Goal: Task Accomplishment & Management: Manage account settings

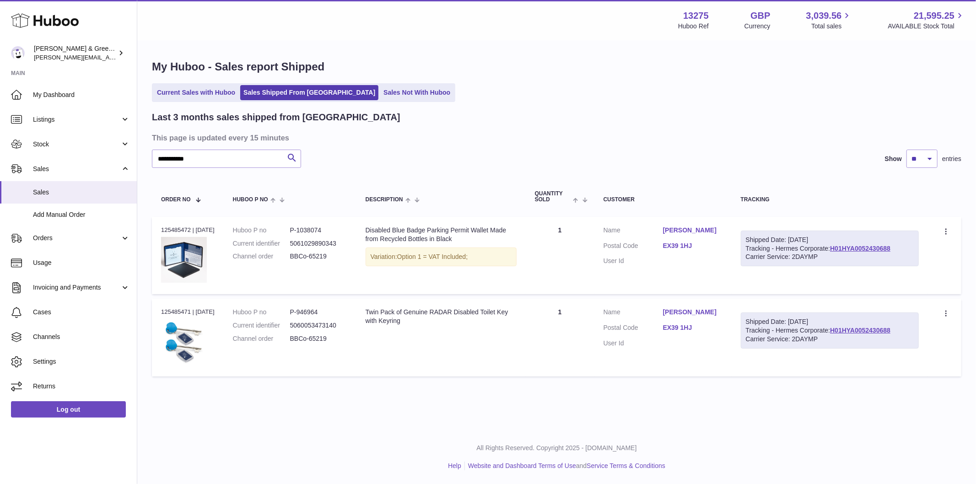
click at [196, 101] on ul "Current Sales with Huboo Sales Shipped From Huboo Sales Not With Huboo" at bounding box center [303, 92] width 303 height 19
click at [197, 94] on link "Current Sales with Huboo" at bounding box center [196, 92] width 85 height 15
click at [203, 97] on link "Current Sales with Huboo" at bounding box center [196, 92] width 85 height 15
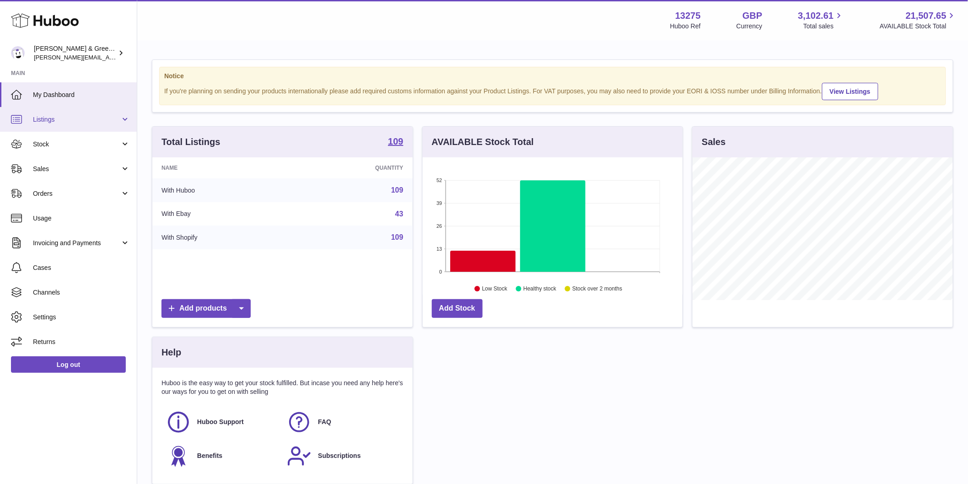
scroll to position [143, 260]
click at [70, 168] on span "Sales" at bounding box center [76, 169] width 87 height 9
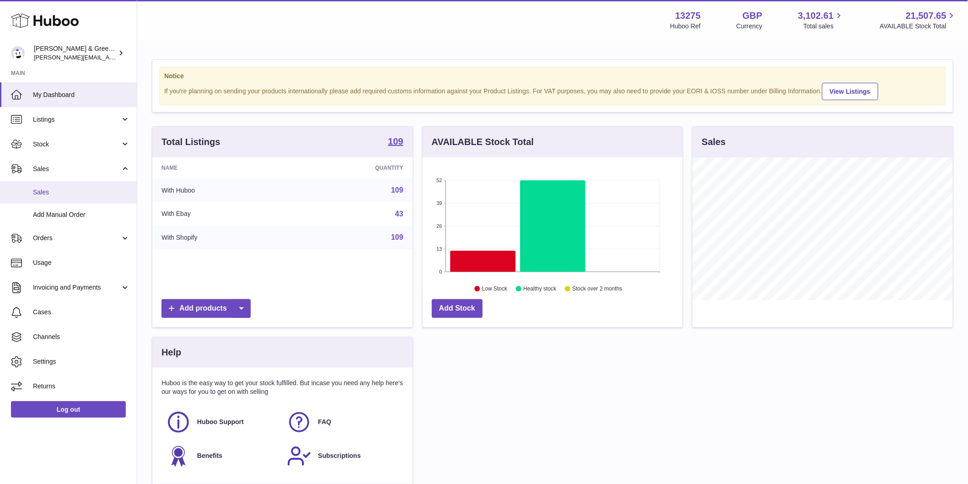
click at [71, 194] on span "Sales" at bounding box center [81, 192] width 97 height 9
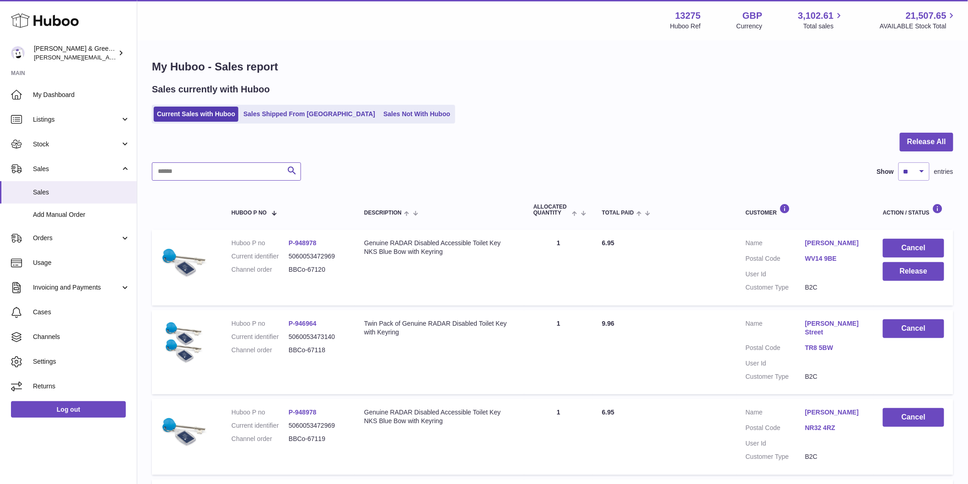
click at [191, 168] on input "text" at bounding box center [226, 171] width 149 height 18
paste input "**********"
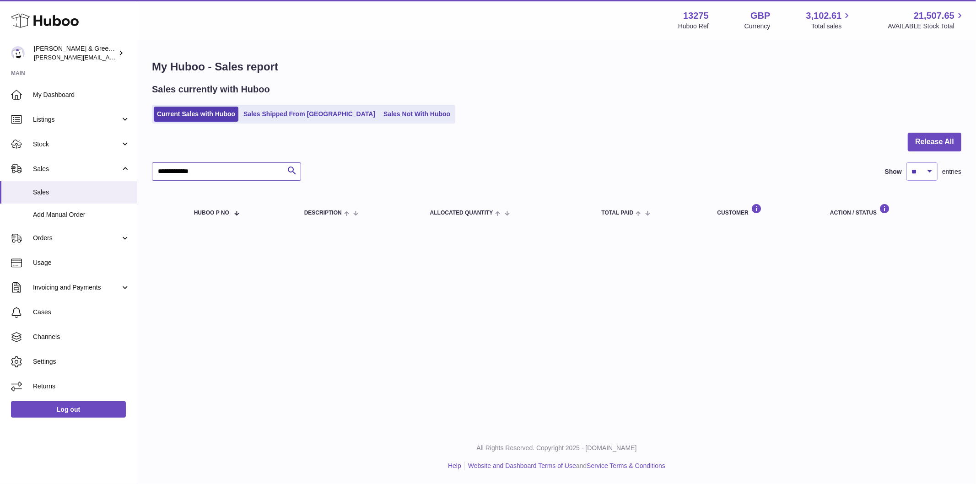
click at [234, 170] on input "**********" at bounding box center [226, 171] width 149 height 18
click at [159, 171] on input "**********" at bounding box center [226, 171] width 149 height 18
click at [216, 172] on input "**********" at bounding box center [226, 171] width 149 height 18
drag, startPoint x: 171, startPoint y: 171, endPoint x: 254, endPoint y: 171, distance: 82.8
click at [244, 171] on input "**********" at bounding box center [226, 171] width 149 height 18
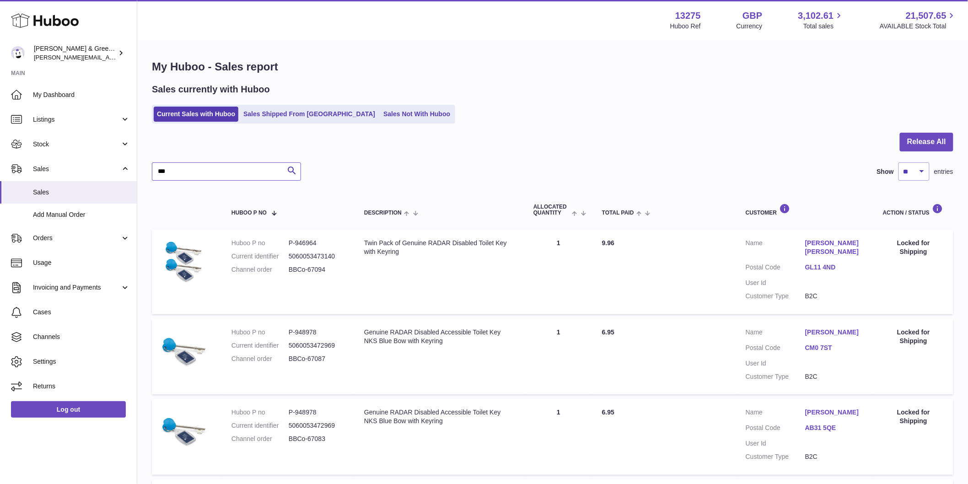
drag, startPoint x: 241, startPoint y: 173, endPoint x: 285, endPoint y: 190, distance: 47.0
paste input "*****"
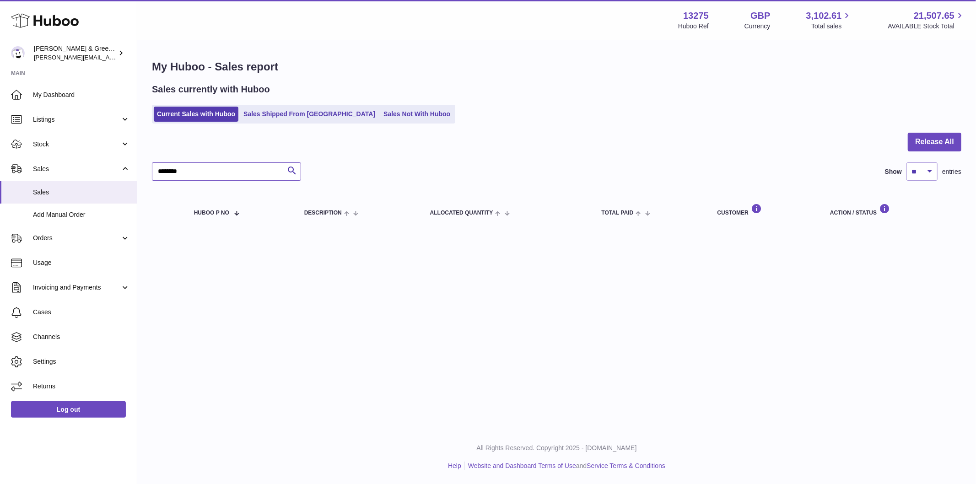
type input "********"
click at [257, 104] on div "Sales currently with Huboo Current Sales with Huboo Sales Shipped From Huboo Sa…" at bounding box center [557, 103] width 810 height 40
click at [259, 112] on link "Sales Shipped From Huboo" at bounding box center [309, 114] width 138 height 15
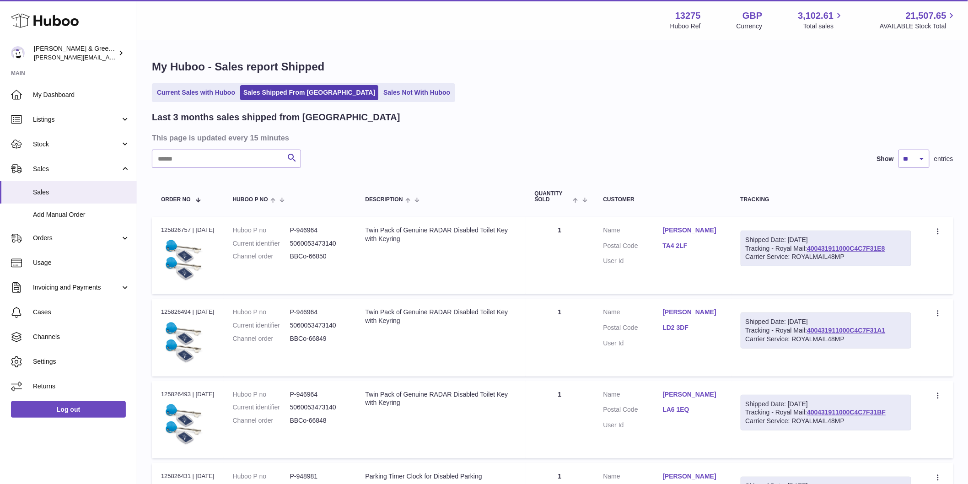
drag, startPoint x: 203, startPoint y: 115, endPoint x: 209, endPoint y: 94, distance: 22.3
click at [203, 115] on h2 "Last 3 months sales shipped from Huboo" at bounding box center [276, 117] width 248 height 12
click at [209, 94] on link "Current Sales with Huboo" at bounding box center [196, 92] width 85 height 15
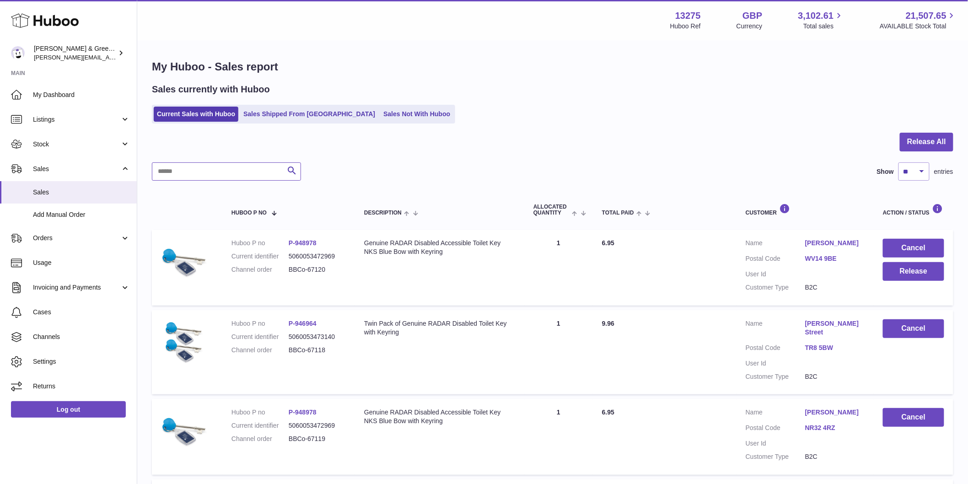
click at [245, 174] on input "text" at bounding box center [226, 171] width 149 height 18
paste input "**********"
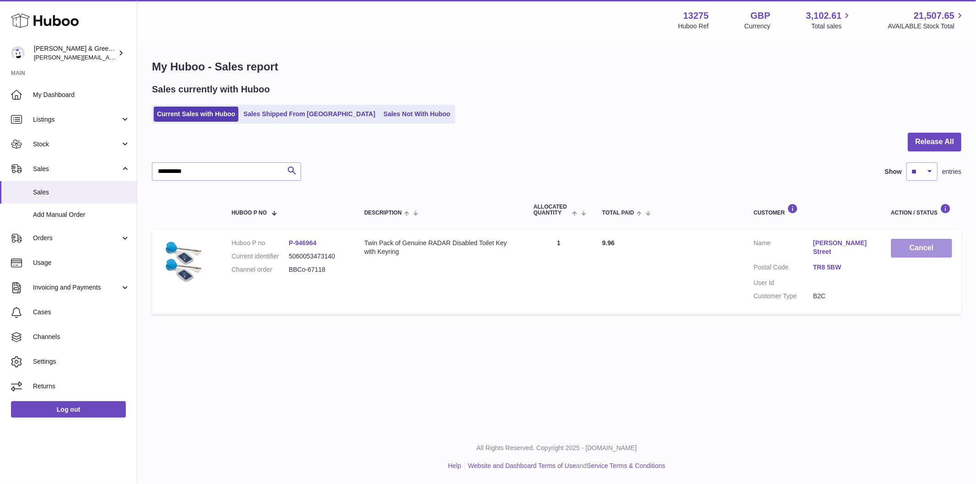
click at [917, 243] on button "Cancel" at bounding box center [921, 248] width 61 height 19
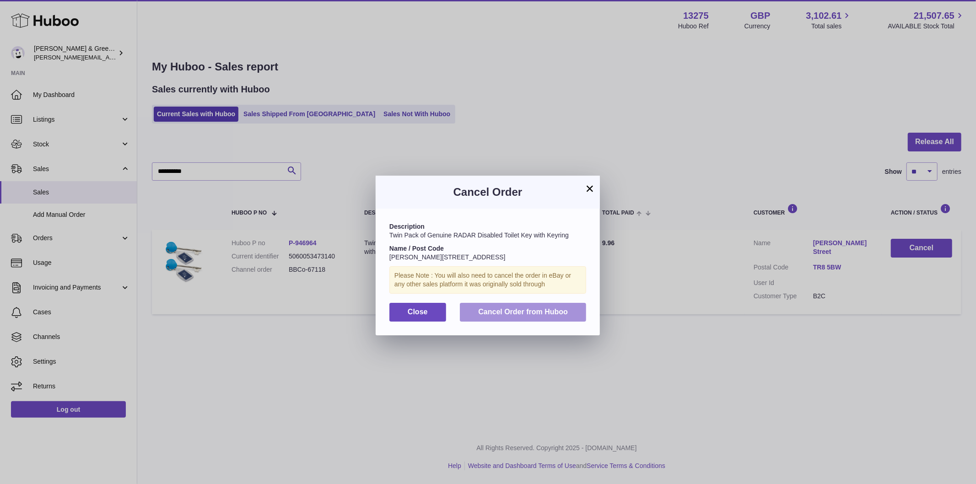
click at [551, 312] on span "Cancel Order from Huboo" at bounding box center [523, 312] width 90 height 8
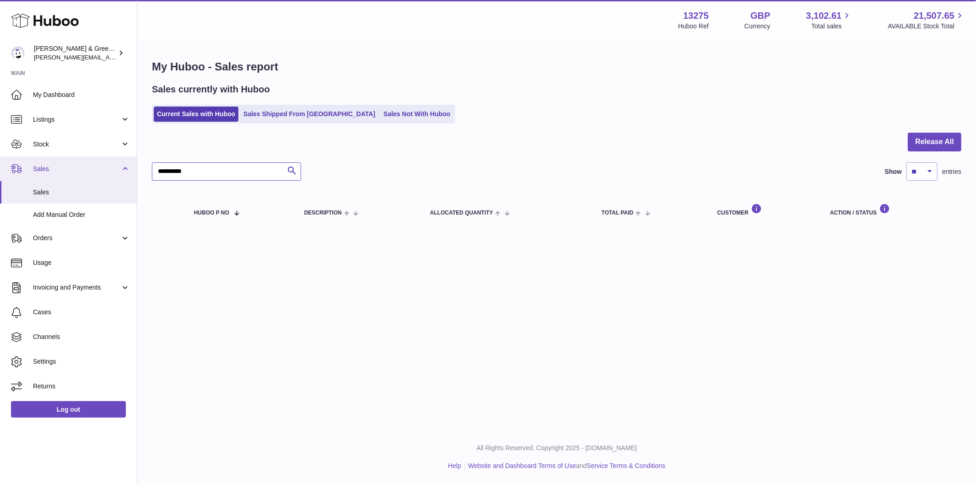
drag, startPoint x: 75, startPoint y: 168, endPoint x: 61, endPoint y: 168, distance: 13.3
click at [66, 168] on div "Huboo Evans & Green Ltd ellen@bluebadgecompany.co.uk Main My Dashboard Listings…" at bounding box center [488, 242] width 976 height 484
paste input "text"
type input "**********"
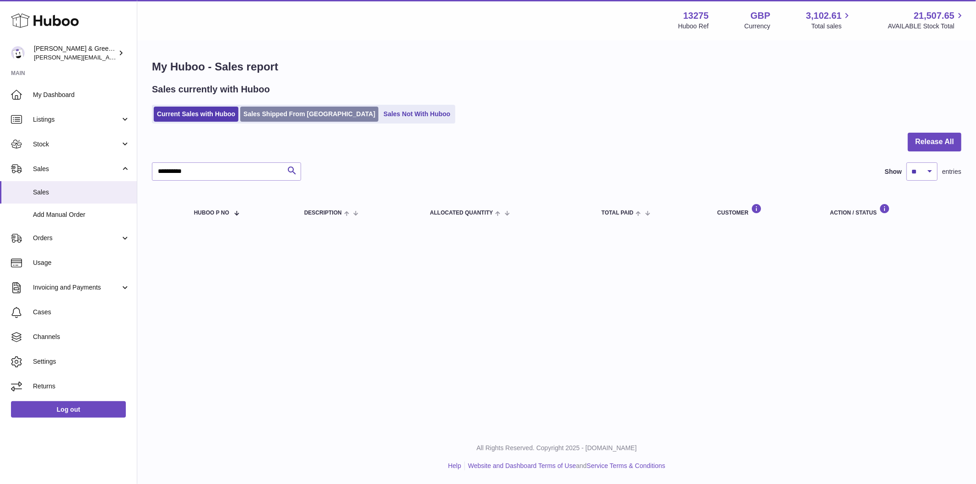
click at [261, 113] on link "Sales Shipped From Huboo" at bounding box center [309, 114] width 138 height 15
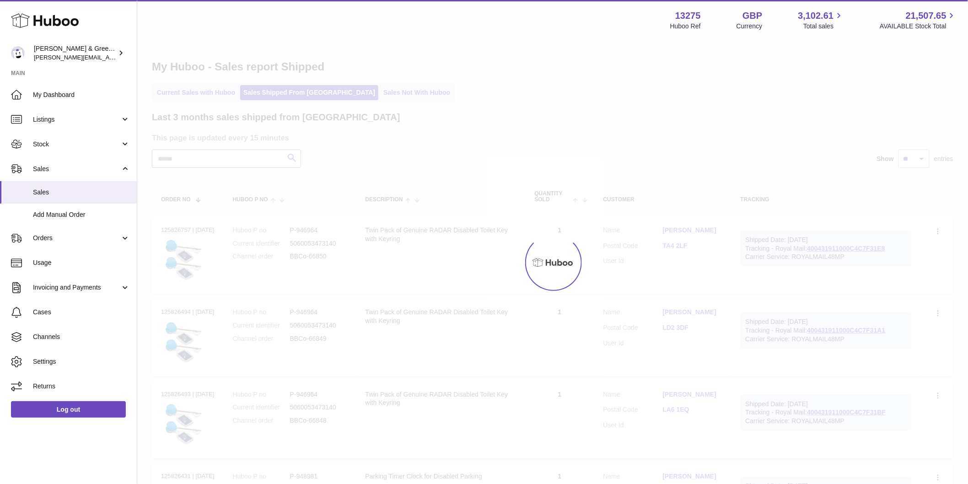
click at [216, 159] on input "text" at bounding box center [226, 159] width 149 height 18
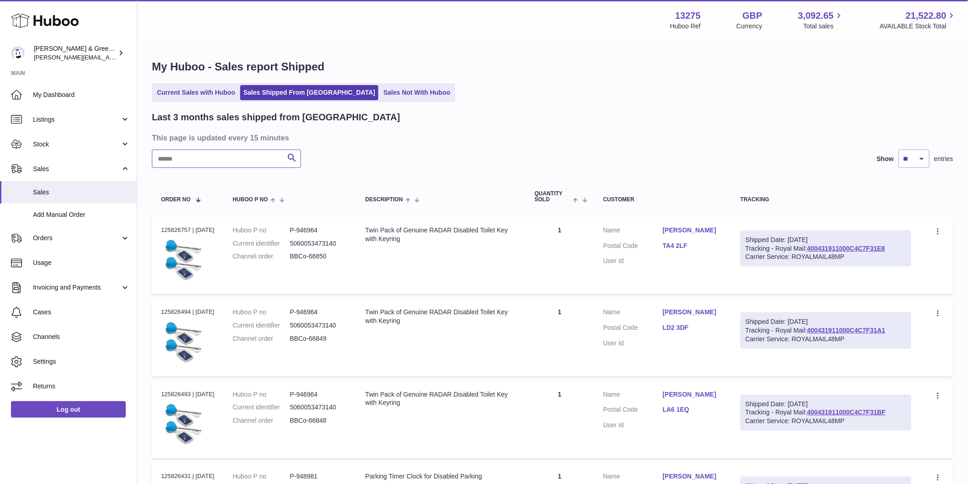
paste input "**********"
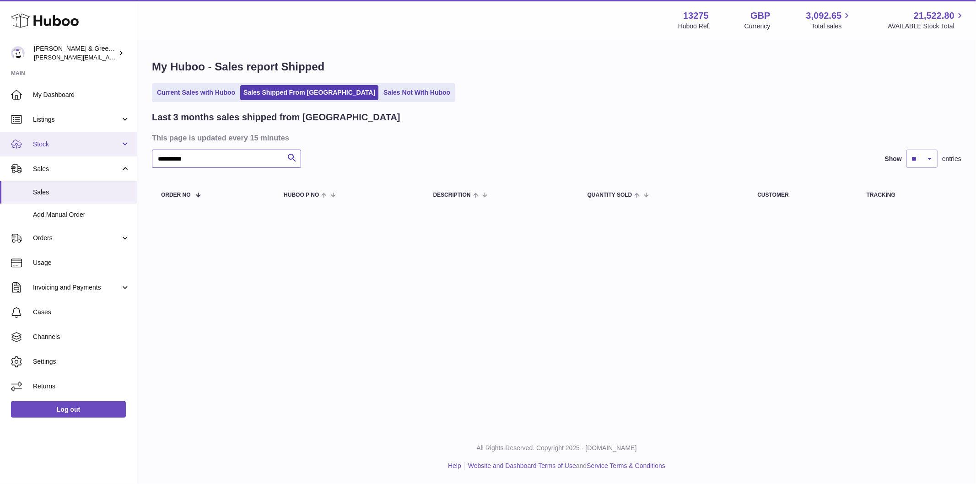
click at [80, 156] on div "Huboo Evans & Green Ltd ellen@bluebadgecompany.co.uk Main My Dashboard Listings…" at bounding box center [488, 242] width 976 height 484
paste input "text"
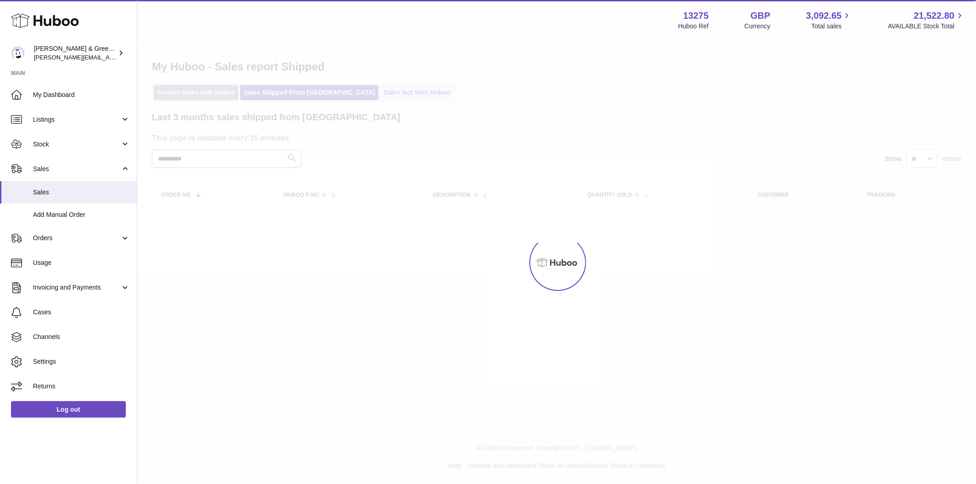
type input "**********"
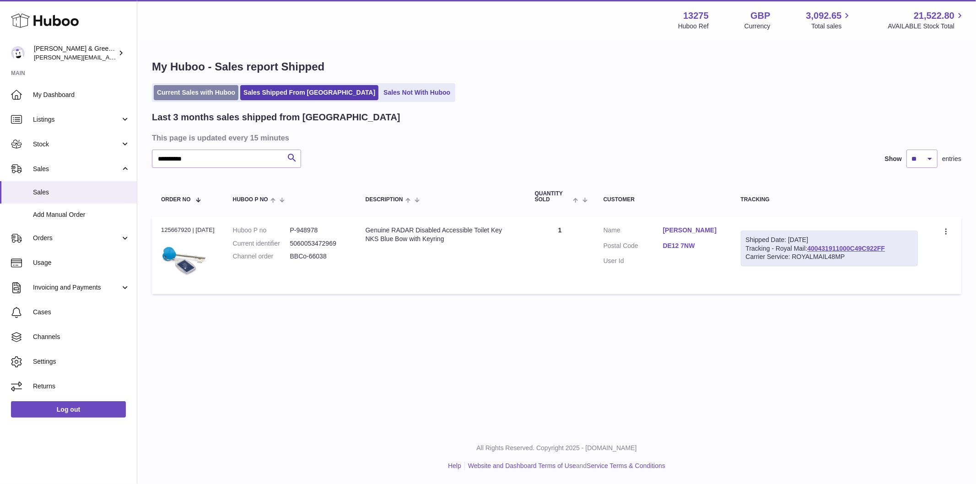
click at [213, 95] on link "Current Sales with Huboo" at bounding box center [196, 92] width 85 height 15
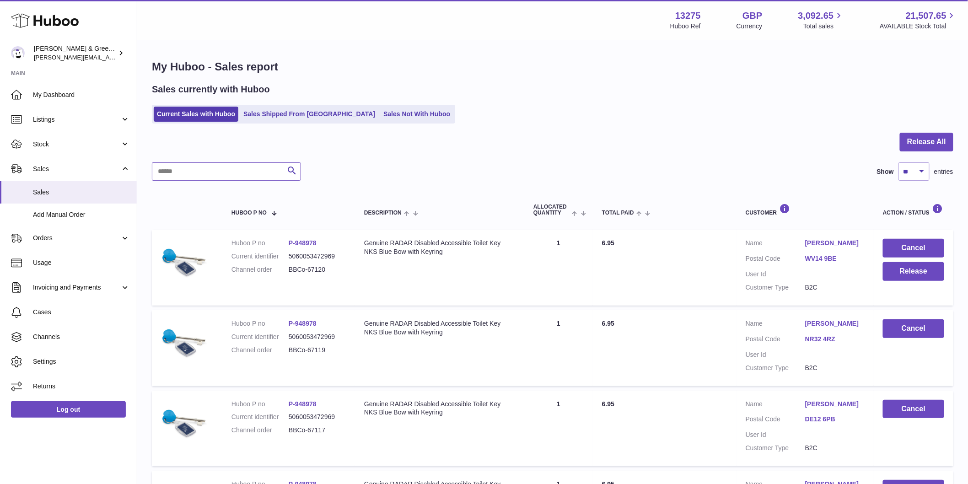
click at [230, 170] on input "text" at bounding box center [226, 171] width 149 height 18
paste input "**********"
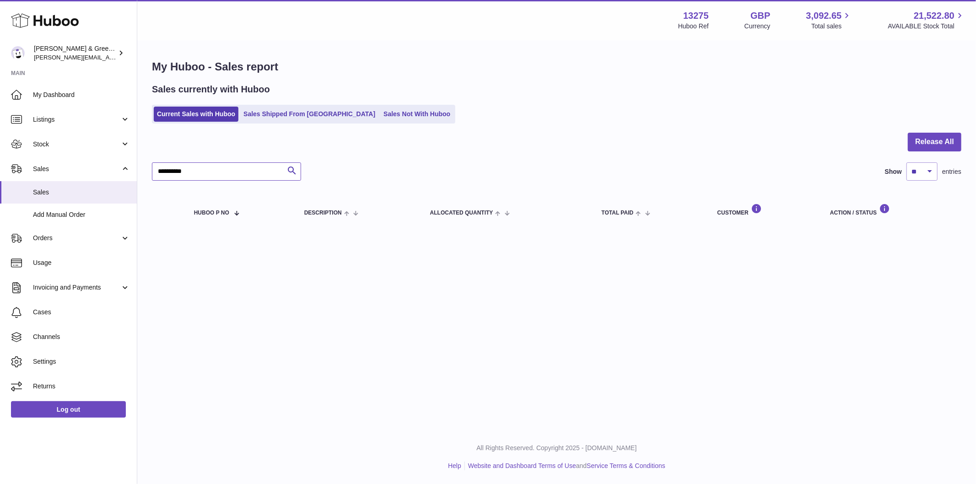
type input "**********"
click at [47, 342] on link "Channels" at bounding box center [68, 337] width 137 height 25
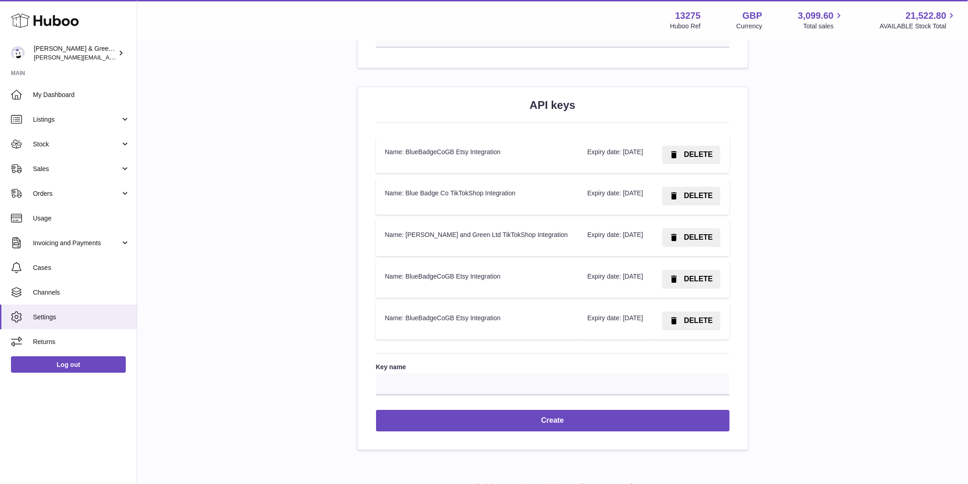
scroll to position [1155, 0]
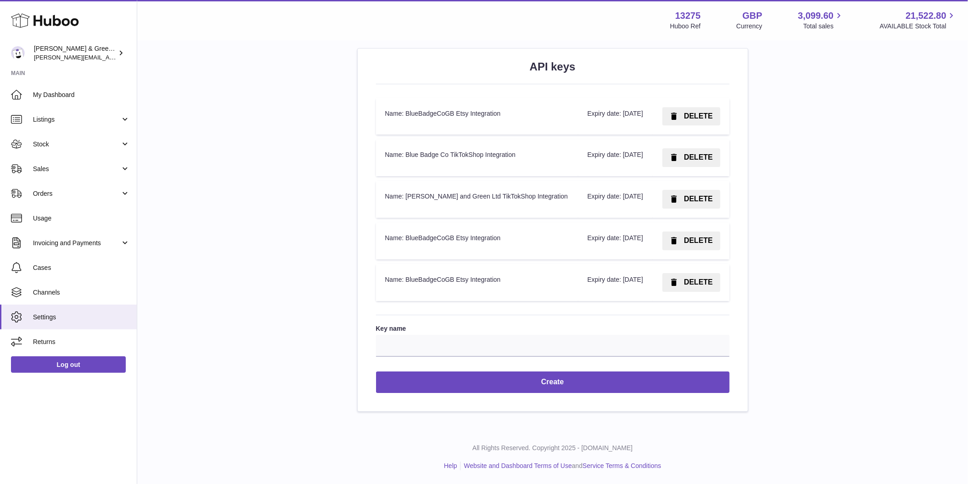
click at [578, 282] on td "Expiry date: July 15, 2025" at bounding box center [615, 282] width 75 height 37
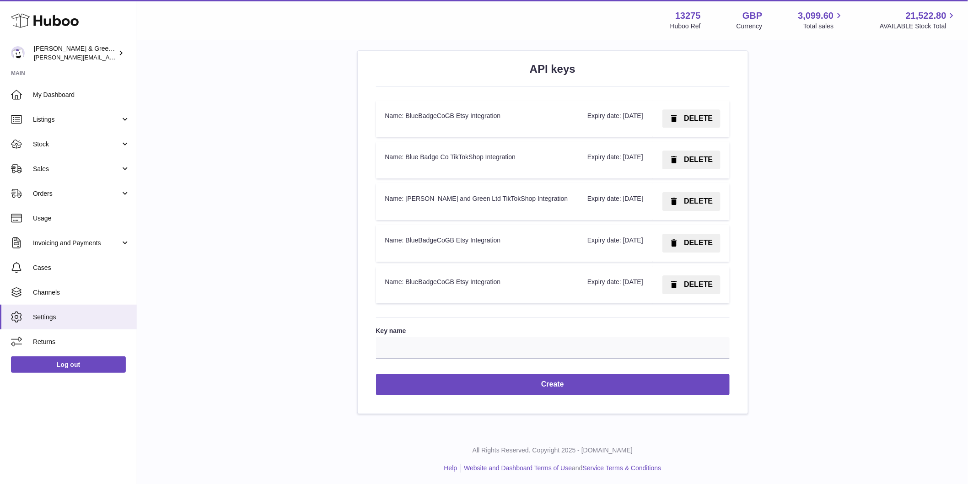
scroll to position [951, 0]
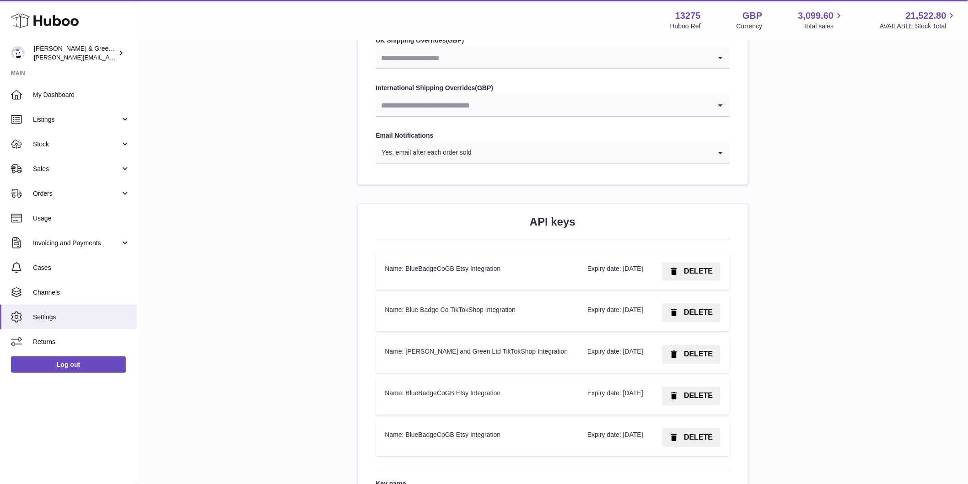
drag, startPoint x: 414, startPoint y: 271, endPoint x: 476, endPoint y: 277, distance: 63.0
click at [476, 277] on td "Name: BlueBadgeCoGB Etsy Integration" at bounding box center [477, 271] width 203 height 37
click at [483, 290] on td "Name: BlueBadgeCoGB Etsy Integration" at bounding box center [477, 271] width 203 height 37
drag, startPoint x: 405, startPoint y: 319, endPoint x: 479, endPoint y: 324, distance: 74.3
click at [479, 324] on td "Name: Blue Badge Co TikTokShop Integration" at bounding box center [477, 312] width 203 height 37
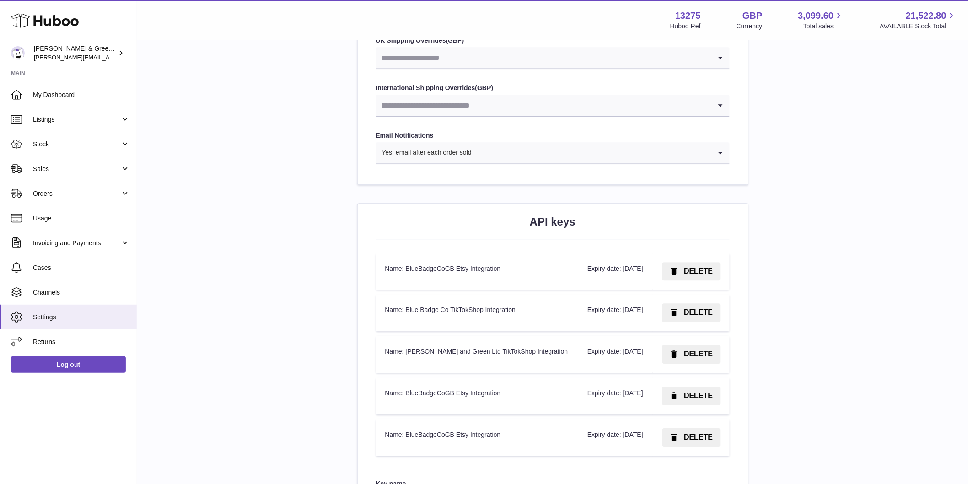
click at [483, 331] on td "Name: Blue Badge Co TikTokShop Integration" at bounding box center [477, 312] width 203 height 37
drag, startPoint x: 420, startPoint y: 365, endPoint x: 477, endPoint y: 378, distance: 58.4
click at [477, 373] on td "Name: [PERSON_NAME] and Green Ltd TikTokShop Integration" at bounding box center [477, 354] width 203 height 37
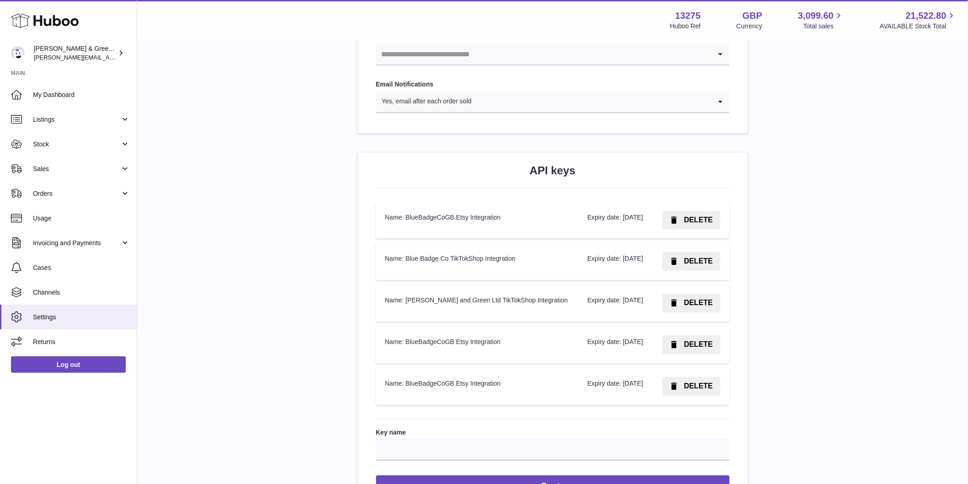
drag, startPoint x: 437, startPoint y: 369, endPoint x: 496, endPoint y: 400, distance: 66.3
click at [498, 363] on td "Name: BlueBadgeCoGB Etsy Integration" at bounding box center [477, 344] width 203 height 37
drag, startPoint x: 493, startPoint y: 422, endPoint x: 417, endPoint y: 421, distance: 76.0
click at [417, 405] on td "Name: BlueBadgeCoGB Etsy Integration" at bounding box center [477, 386] width 203 height 37
click at [422, 322] on td "Name: [PERSON_NAME] and Green Ltd TikTokShop Integration" at bounding box center [477, 303] width 203 height 37
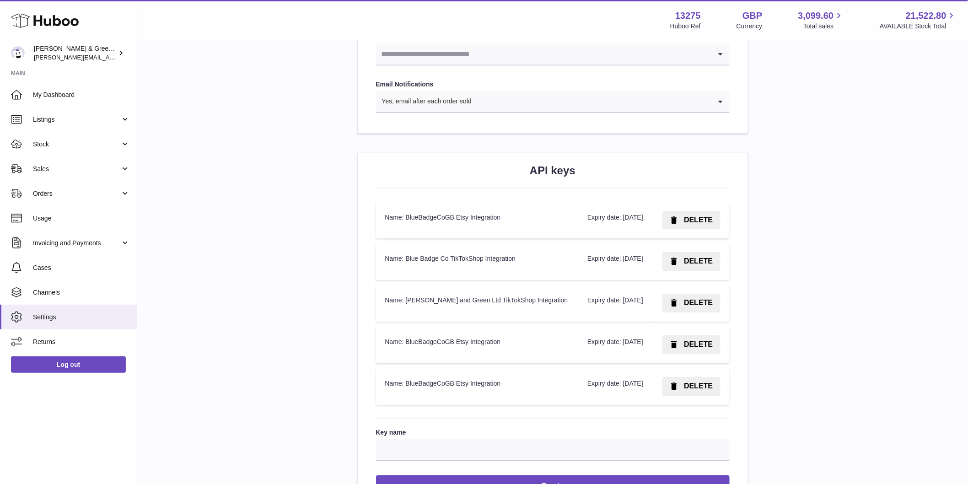
drag, startPoint x: 426, startPoint y: 366, endPoint x: 614, endPoint y: 382, distance: 188.3
click at [614, 363] on tr "Name: BlueBadgeCoGB Etsy Integration Expiry date: September 30, 2025 DELETE" at bounding box center [553, 344] width 354 height 37
click at [616, 363] on td "Expiry date: [DATE]" at bounding box center [615, 344] width 75 height 37
drag, startPoint x: 634, startPoint y: 426, endPoint x: 528, endPoint y: 382, distance: 114.9
click at [528, 382] on tbody "Name: BlueBadgeCoGB Etsy Integration Expiry date: April 3, 2026 DELETE Name: Bl…" at bounding box center [553, 303] width 354 height 203
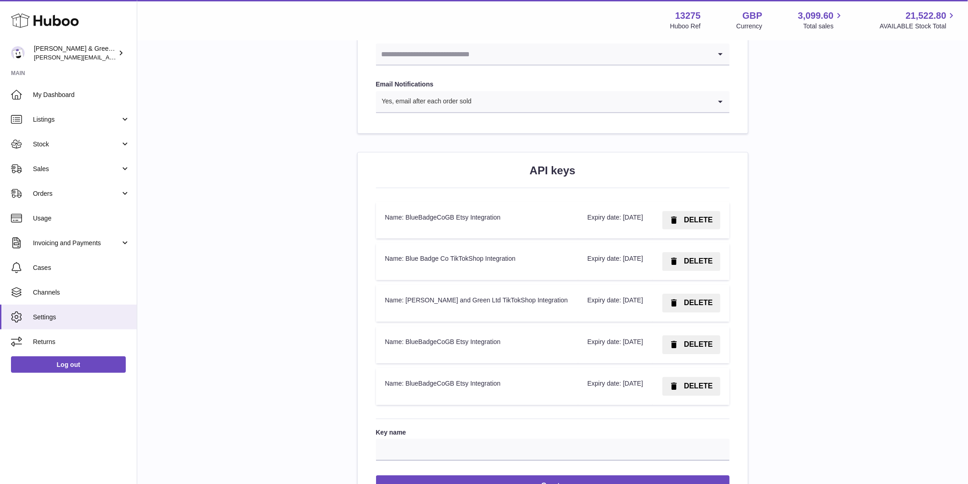
click at [514, 363] on td "Name: BlueBadgeCoGB Etsy Integration" at bounding box center [477, 344] width 203 height 37
drag, startPoint x: 506, startPoint y: 374, endPoint x: 380, endPoint y: 375, distance: 125.4
click at [380, 363] on td "Name: BlueBadgeCoGB Etsy Integration" at bounding box center [477, 344] width 203 height 37
click at [432, 363] on td "Name: BlueBadgeCoGB Etsy Integration" at bounding box center [477, 344] width 203 height 37
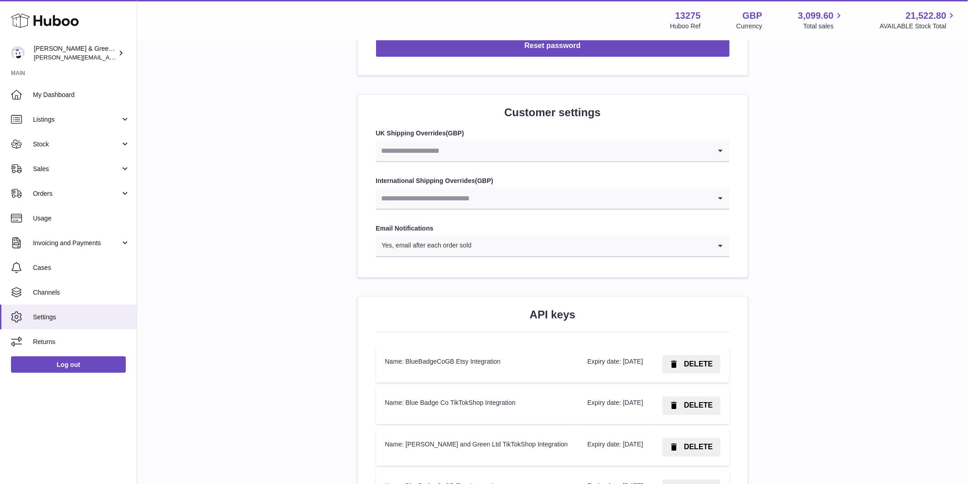
scroll to position [849, 0]
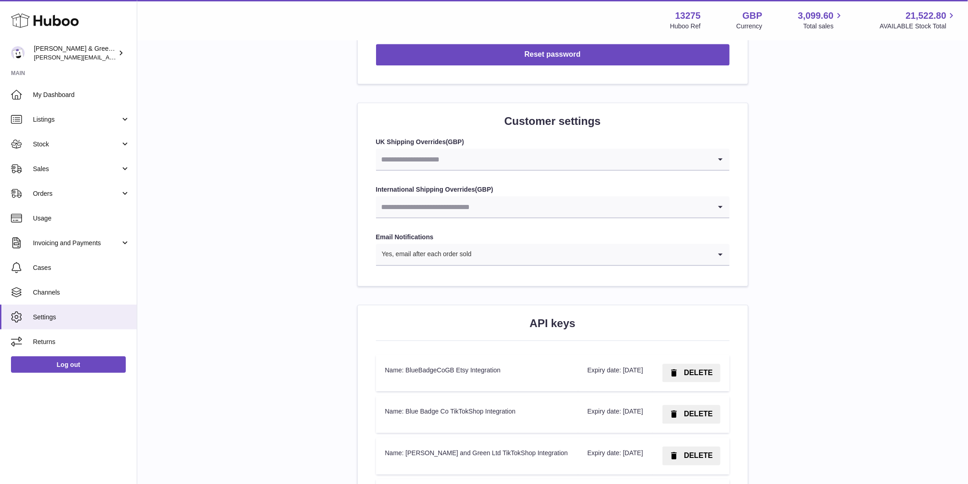
click at [495, 207] on input "Search for option" at bounding box center [543, 206] width 335 height 21
click at [514, 194] on label "International Shipping Overrides ( GBP )" at bounding box center [553, 189] width 354 height 9
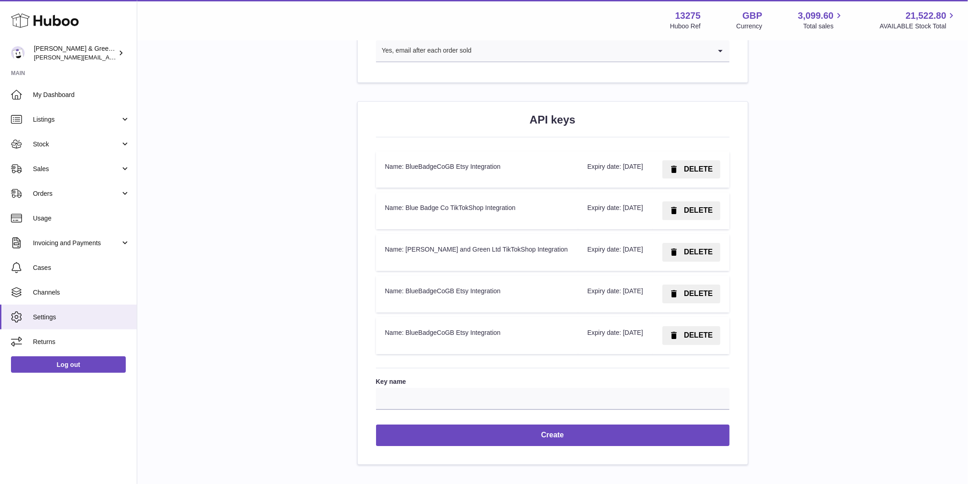
drag, startPoint x: 513, startPoint y: 115, endPoint x: 593, endPoint y: 116, distance: 80.1
click at [593, 116] on h2 "API keys" at bounding box center [553, 120] width 354 height 15
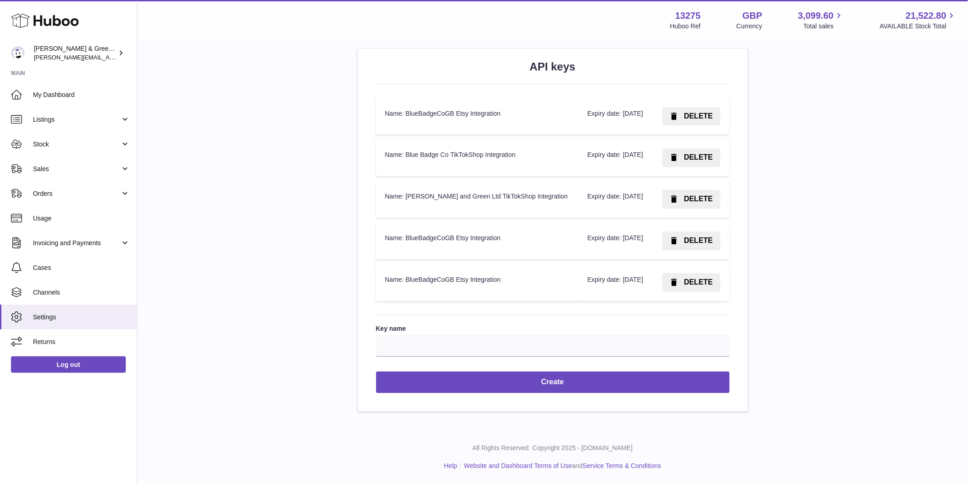
scroll to position [1155, 0]
copy h2 "API keys"
click at [475, 222] on td "Name: BlueBadgeCoGB Etsy Integration" at bounding box center [477, 240] width 203 height 37
drag, startPoint x: 401, startPoint y: 170, endPoint x: 432, endPoint y: 170, distance: 30.2
click at [432, 181] on td "Name: [PERSON_NAME] and Green Ltd TikTokShop Integration" at bounding box center [477, 199] width 203 height 37
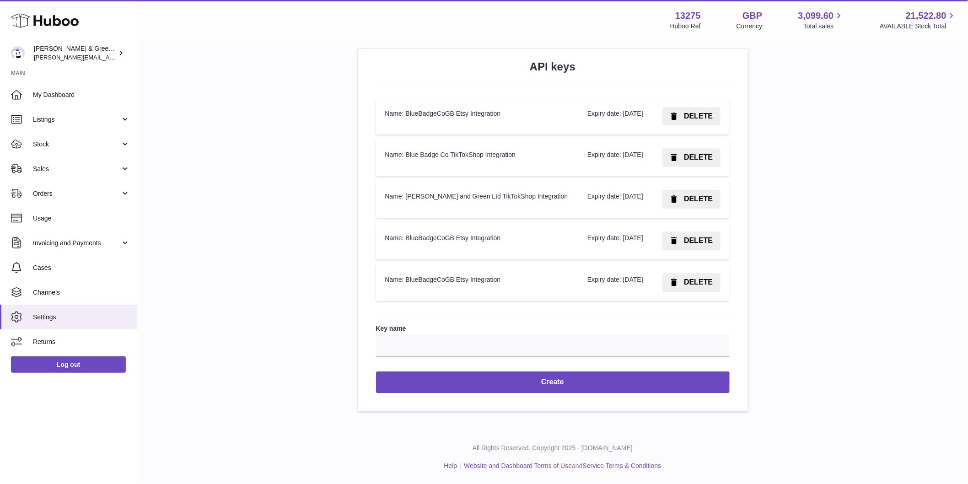
click at [437, 181] on td "Name: [PERSON_NAME] and Green Ltd TikTokShop Integration" at bounding box center [477, 199] width 203 height 37
drag, startPoint x: 421, startPoint y: 177, endPoint x: 406, endPoint y: 169, distance: 17.0
click at [406, 181] on td "Name: [PERSON_NAME] and Green Ltd TikTokShop Integration" at bounding box center [477, 199] width 203 height 37
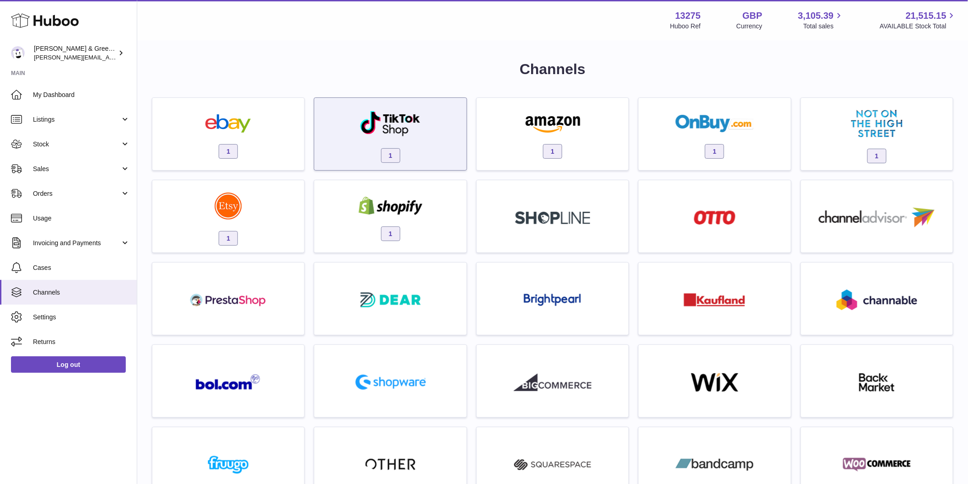
click at [389, 140] on div "1" at bounding box center [390, 136] width 143 height 59
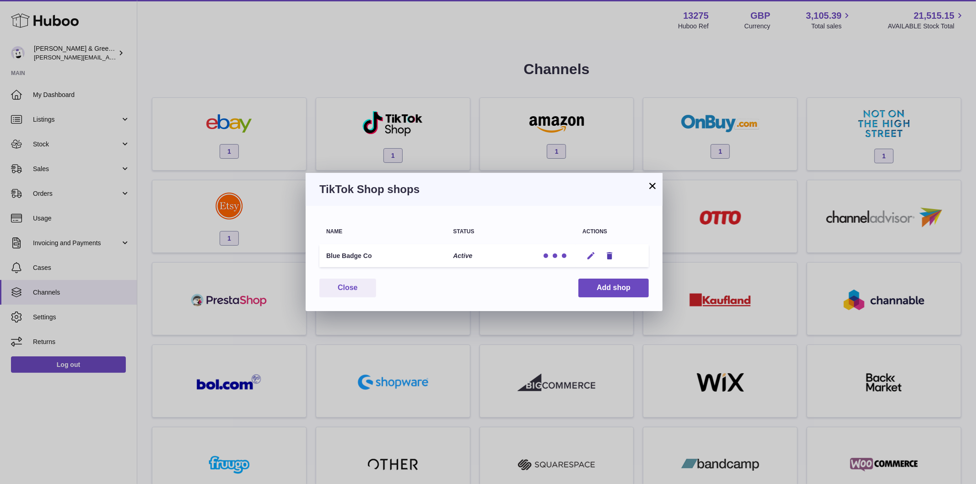
click at [587, 255] on icon "button" at bounding box center [591, 256] width 10 height 10
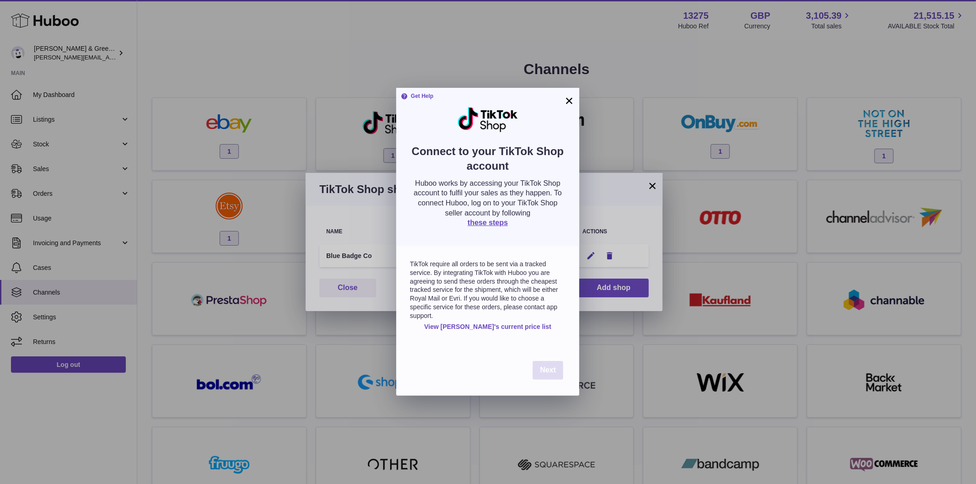
click at [549, 368] on span "Next" at bounding box center [548, 370] width 16 height 8
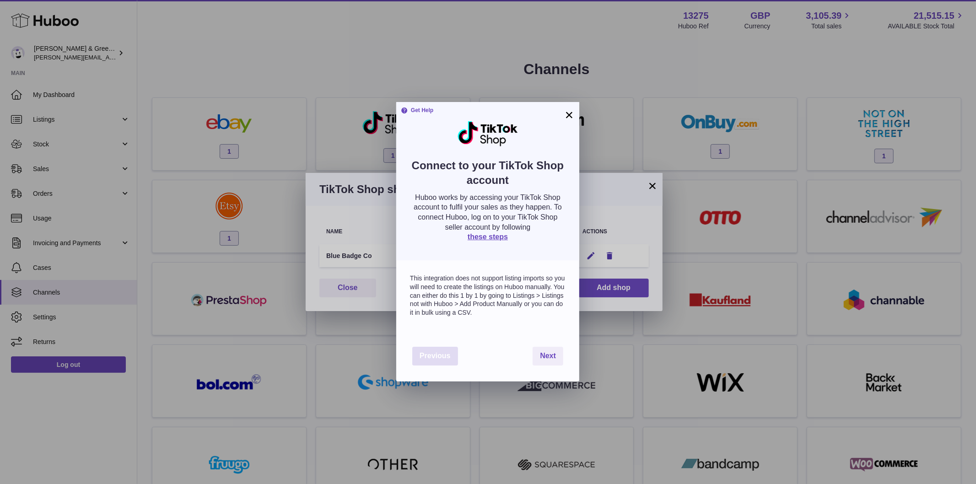
click at [449, 353] on span "Previous" at bounding box center [435, 356] width 31 height 8
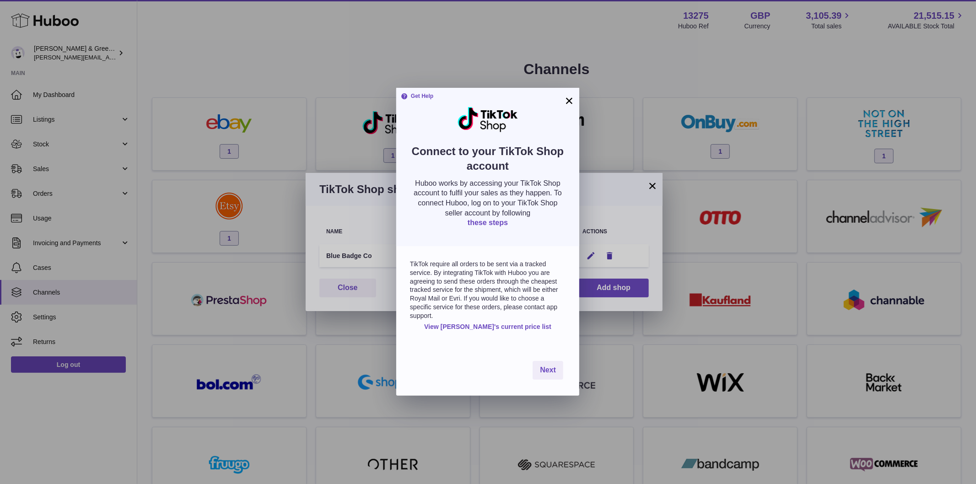
click at [484, 221] on link "these steps" at bounding box center [488, 223] width 40 height 8
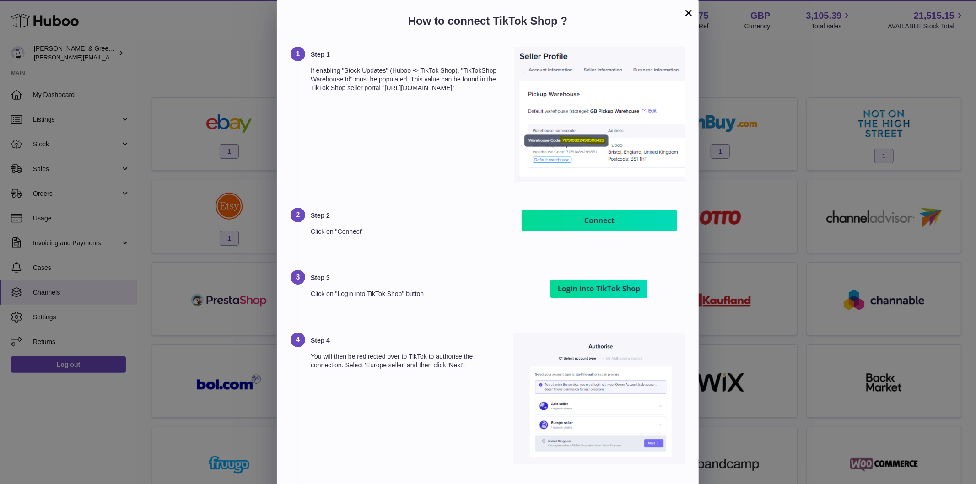
click at [686, 16] on button "×" at bounding box center [688, 12] width 11 height 11
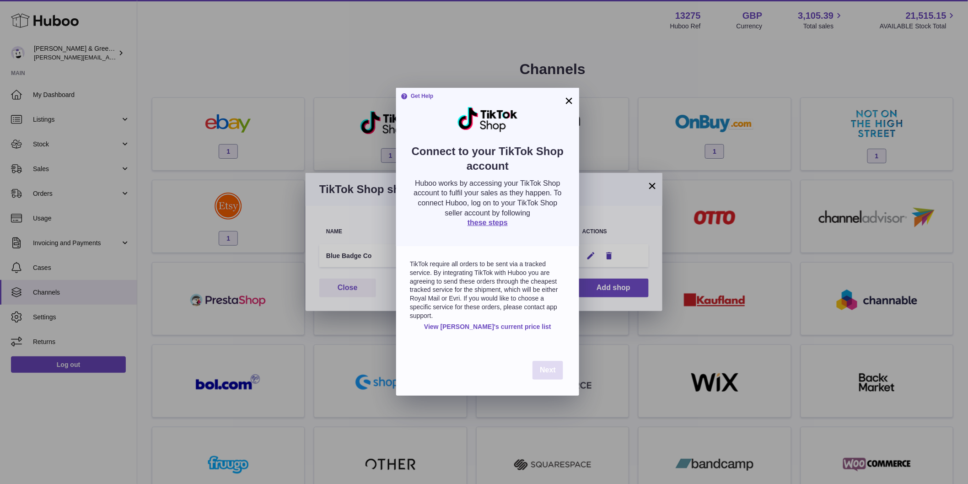
click at [541, 369] on span "Next" at bounding box center [548, 370] width 16 height 8
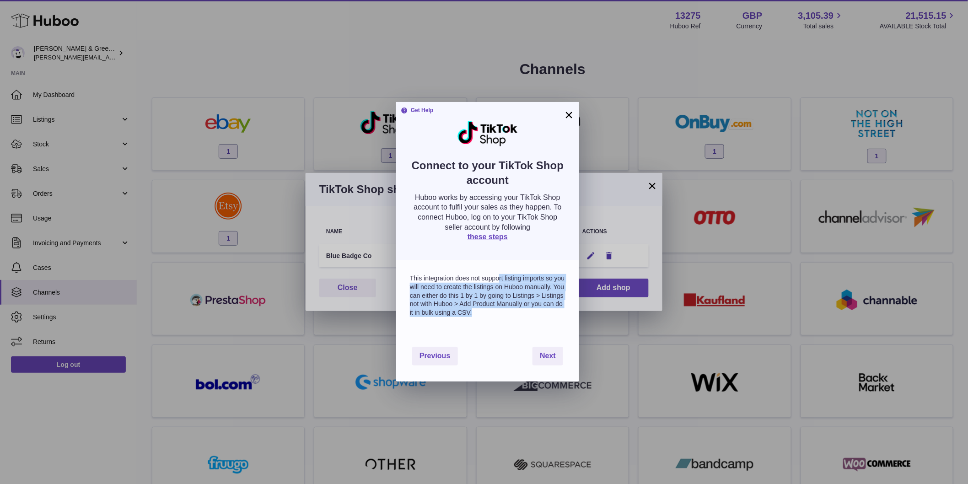
drag, startPoint x: 499, startPoint y: 278, endPoint x: 514, endPoint y: 313, distance: 38.3
click at [514, 313] on p "This integration does not support listing imports so you will need to create th…" at bounding box center [488, 295] width 156 height 43
click at [514, 296] on p "This integration does not support listing imports so you will need to create th…" at bounding box center [488, 295] width 156 height 43
click at [546, 358] on span "Next" at bounding box center [548, 356] width 16 height 8
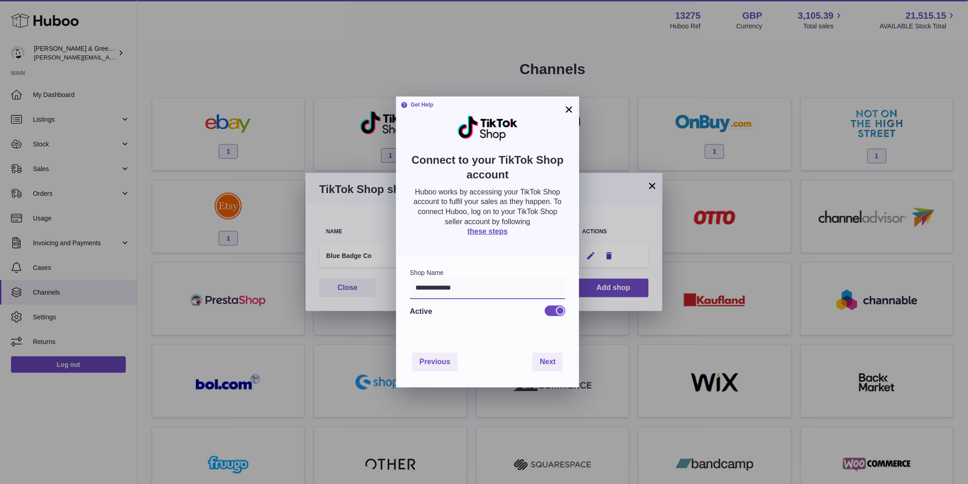
click at [459, 292] on input "**********" at bounding box center [488, 288] width 156 height 22
click at [541, 359] on span "Next" at bounding box center [548, 362] width 16 height 8
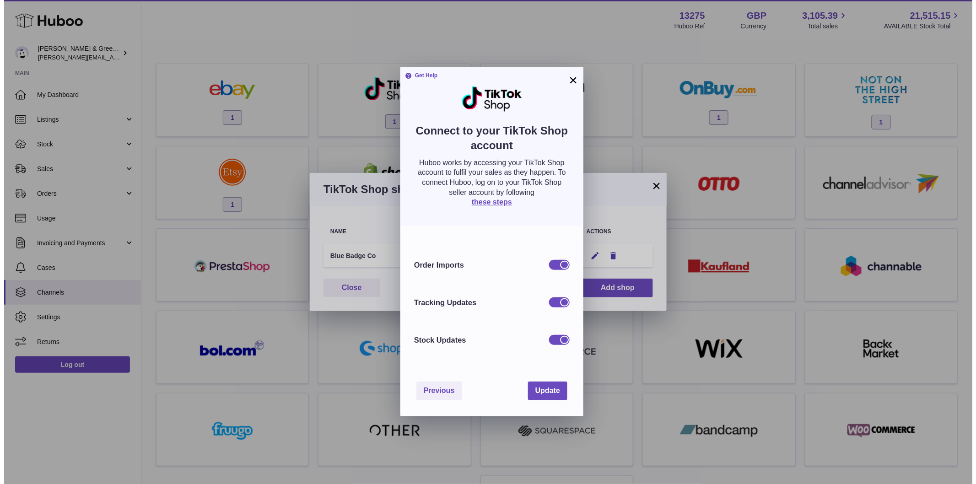
scroll to position [51, 0]
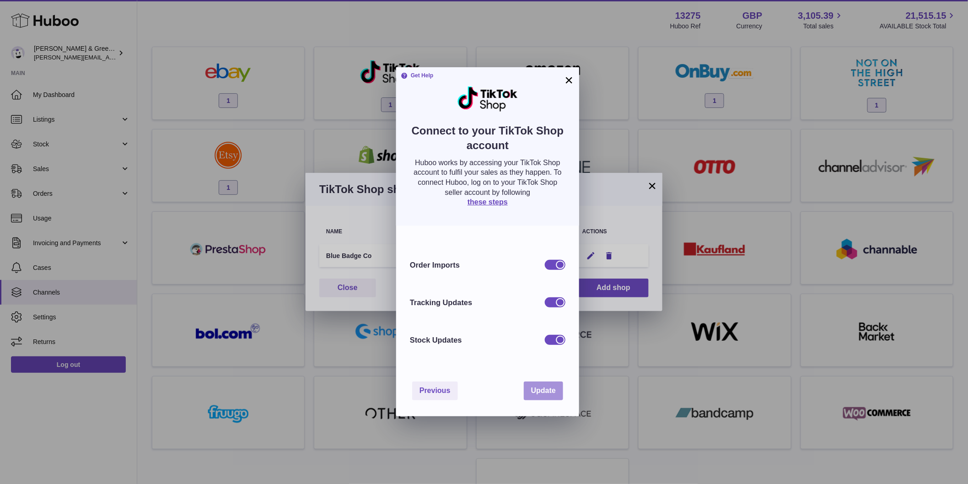
click at [543, 393] on span "Update" at bounding box center [543, 391] width 25 height 8
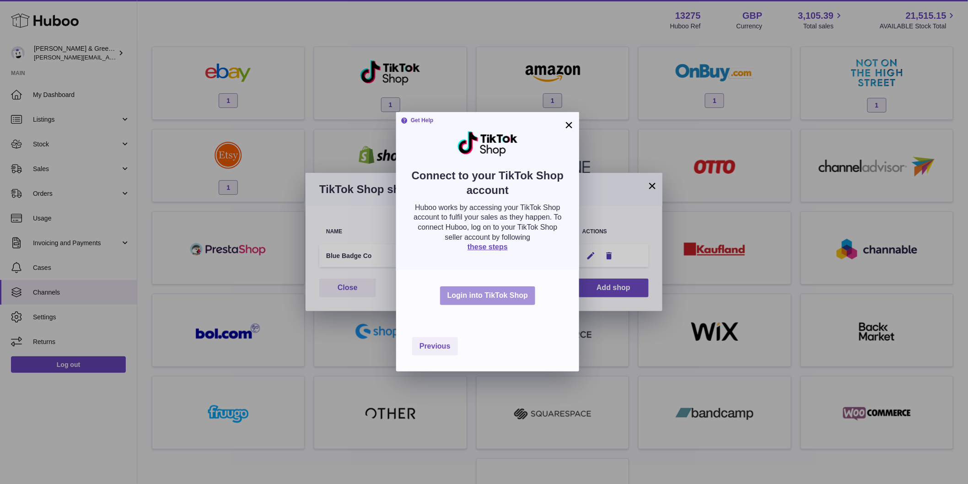
click at [505, 302] on button "Login into TikTok Shop" at bounding box center [487, 295] width 95 height 19
click at [567, 125] on button "×" at bounding box center [569, 125] width 11 height 11
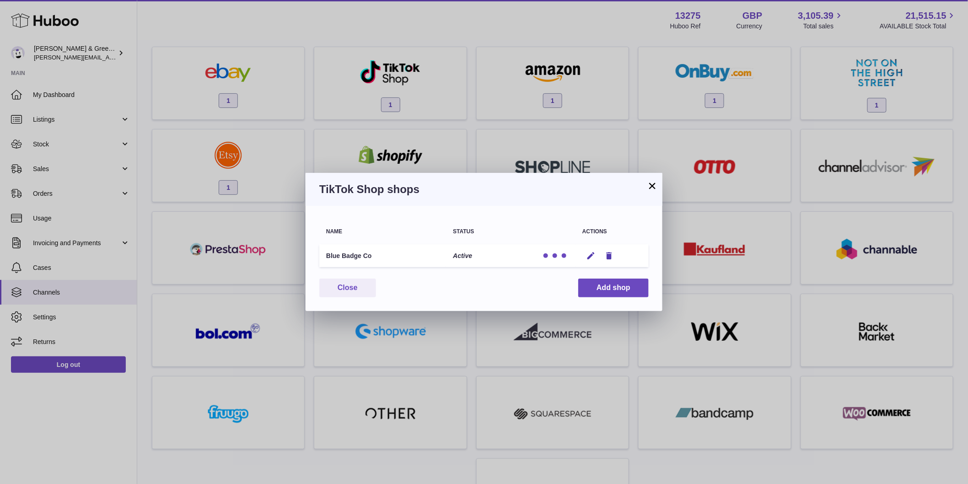
click at [347, 248] on td "Blue Badge Co" at bounding box center [382, 255] width 127 height 23
click at [587, 257] on icon "button" at bounding box center [591, 256] width 10 height 10
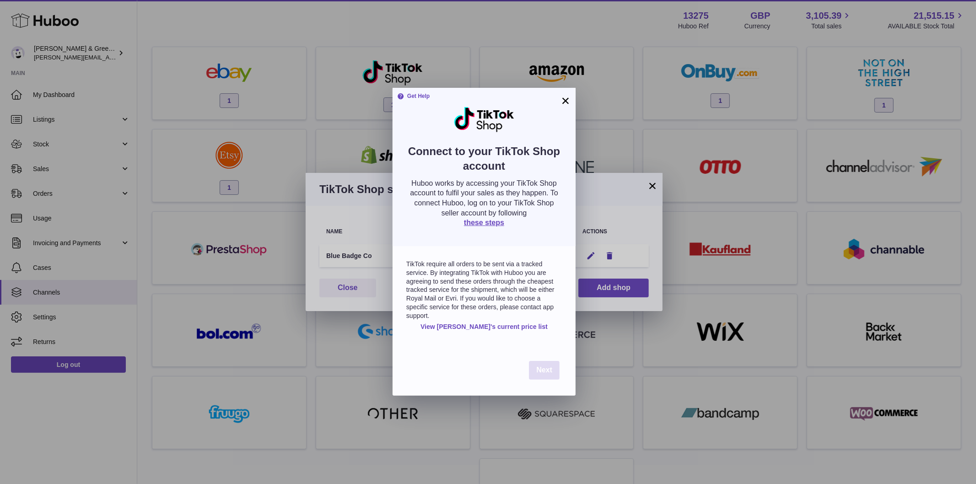
click at [545, 371] on span "Next" at bounding box center [544, 370] width 16 height 8
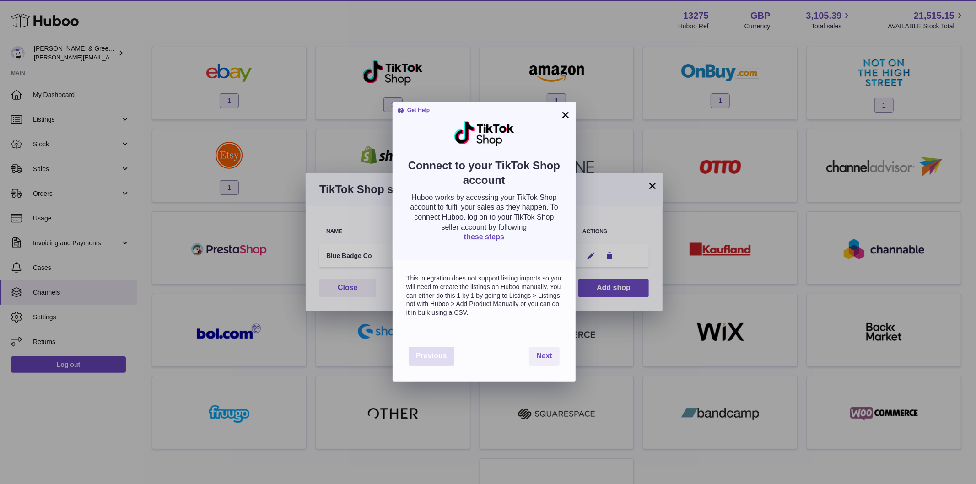
click at [445, 354] on span "Previous" at bounding box center [431, 356] width 31 height 8
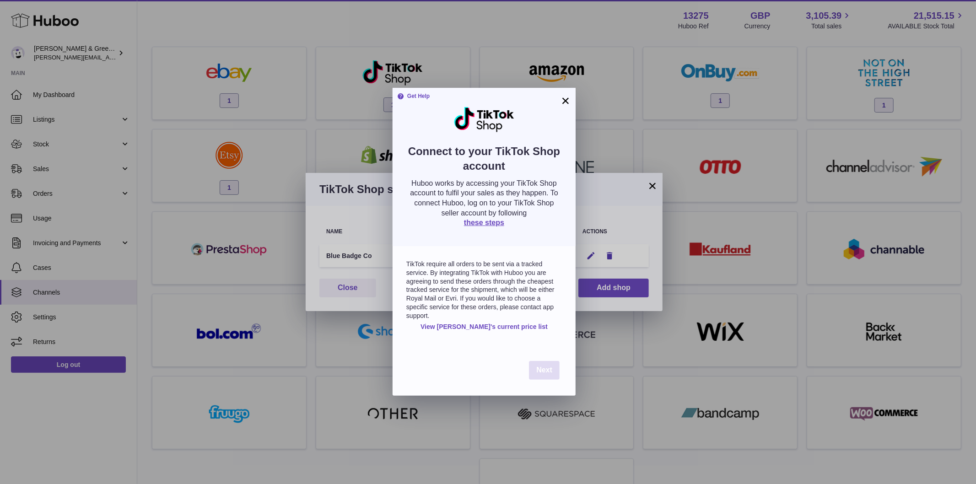
click at [537, 373] on span "Next" at bounding box center [544, 370] width 16 height 8
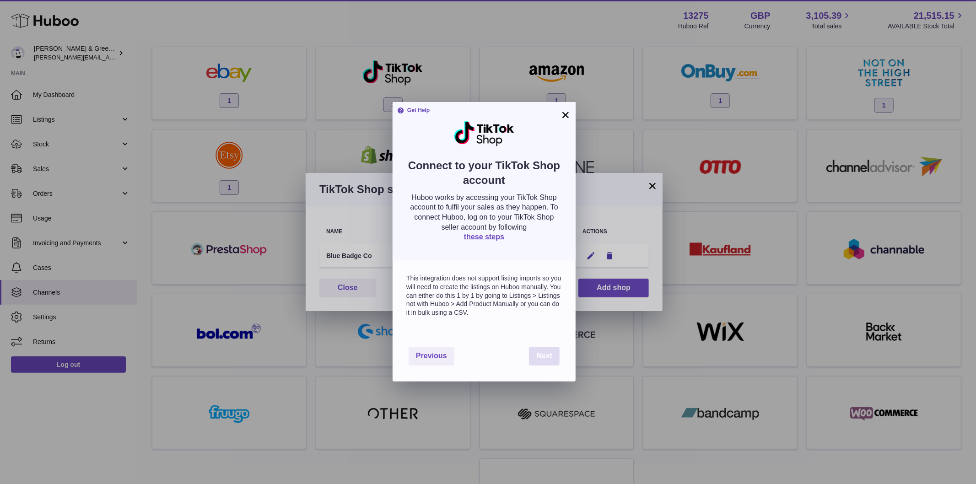
click at [536, 353] on button "Next" at bounding box center [544, 356] width 31 height 19
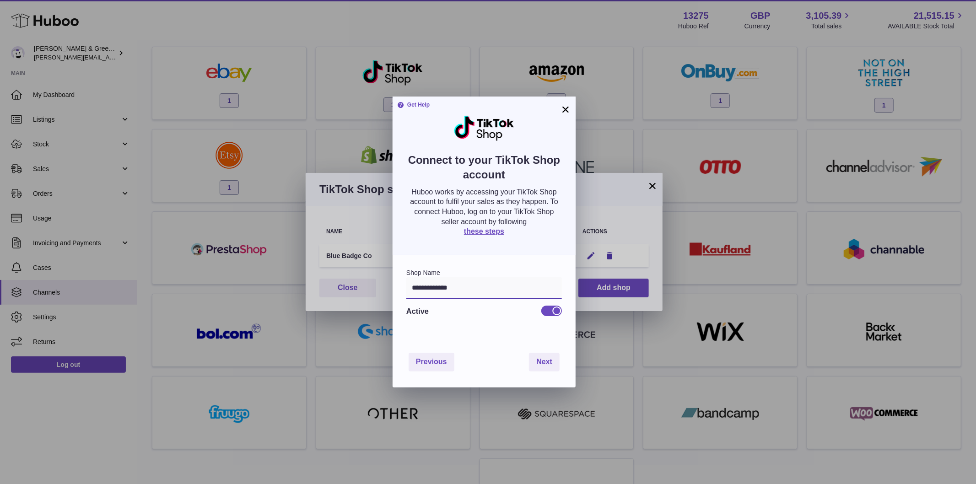
click at [515, 291] on input "**********" at bounding box center [484, 288] width 156 height 22
click at [542, 359] on span "Next" at bounding box center [544, 362] width 16 height 8
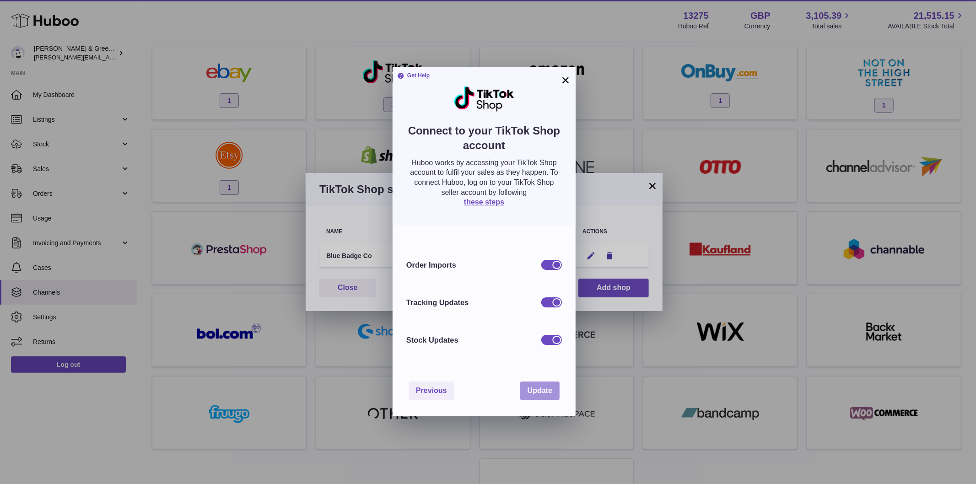
click at [541, 388] on span "Update" at bounding box center [540, 391] width 25 height 8
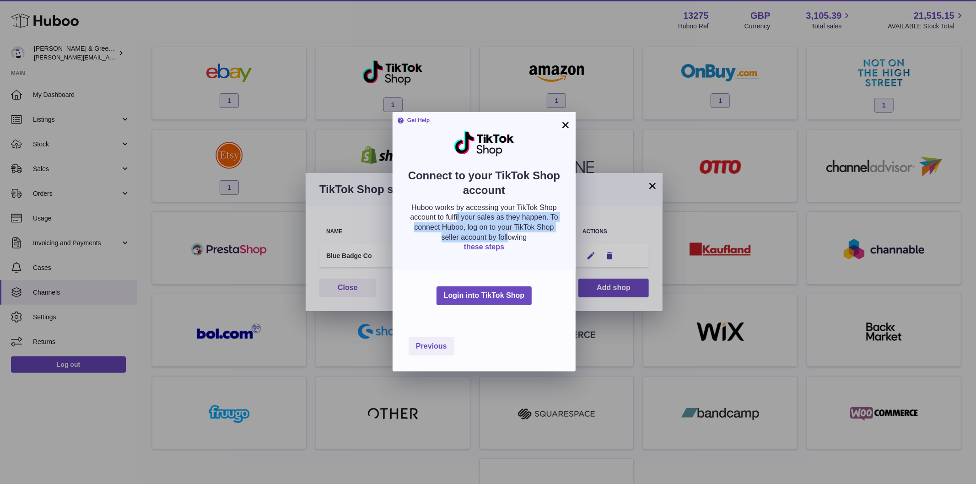
drag, startPoint x: 457, startPoint y: 213, endPoint x: 507, endPoint y: 237, distance: 55.9
click at [507, 237] on p "Huboo works by accessing your TikTok Shop account to fulfil your sales as they …" at bounding box center [484, 222] width 156 height 39
click at [493, 298] on button "Login into TikTok Shop" at bounding box center [484, 295] width 95 height 19
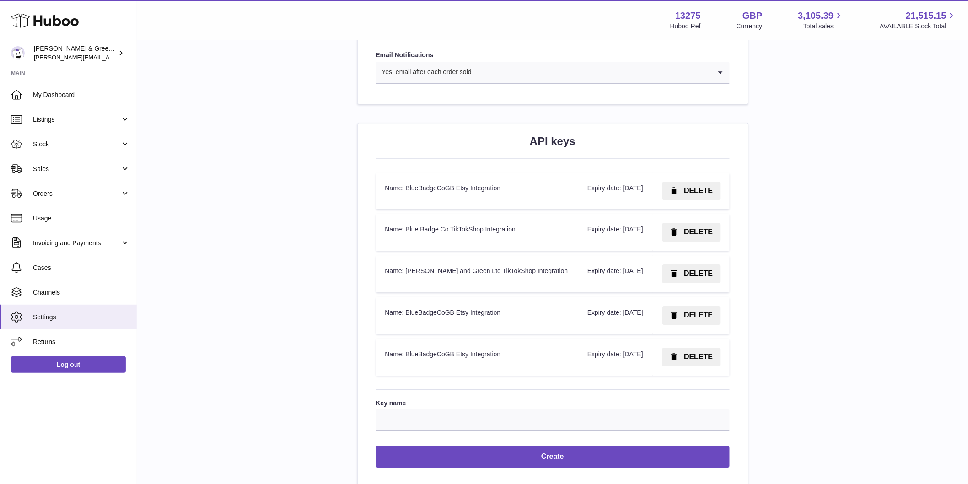
scroll to position [1155, 0]
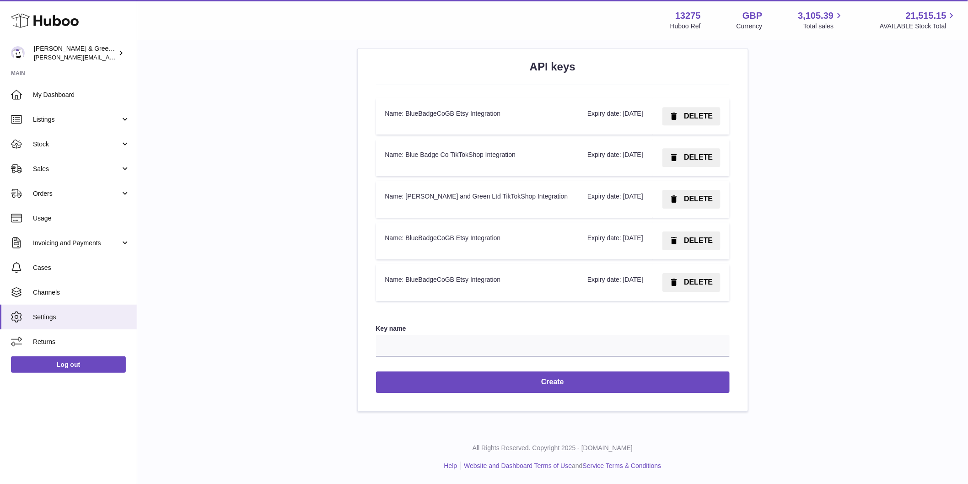
click at [499, 225] on td "Name: BlueBadgeCoGB Etsy Integration" at bounding box center [477, 240] width 203 height 37
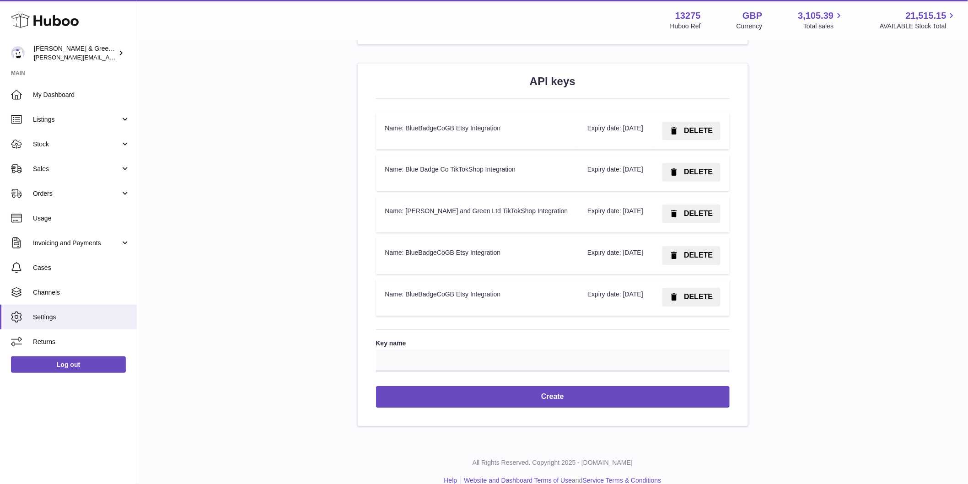
scroll to position [1002, 0]
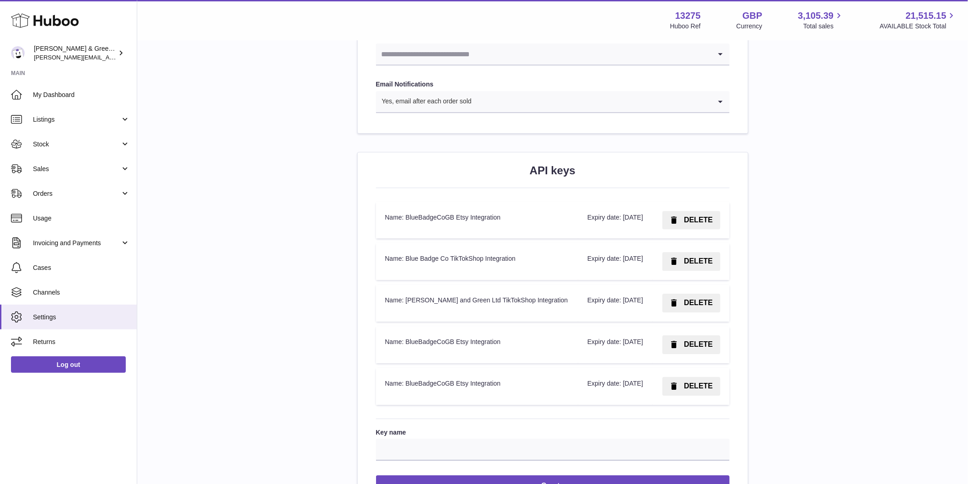
drag, startPoint x: 508, startPoint y: 172, endPoint x: 603, endPoint y: 172, distance: 94.7
click at [603, 172] on h2 "API keys" at bounding box center [553, 170] width 354 height 15
copy h2 "API keys"
click at [405, 268] on td "Name: Blue Badge Co TikTokShop Integration" at bounding box center [477, 261] width 203 height 37
drag, startPoint x: 404, startPoint y: 319, endPoint x: 418, endPoint y: 336, distance: 22.1
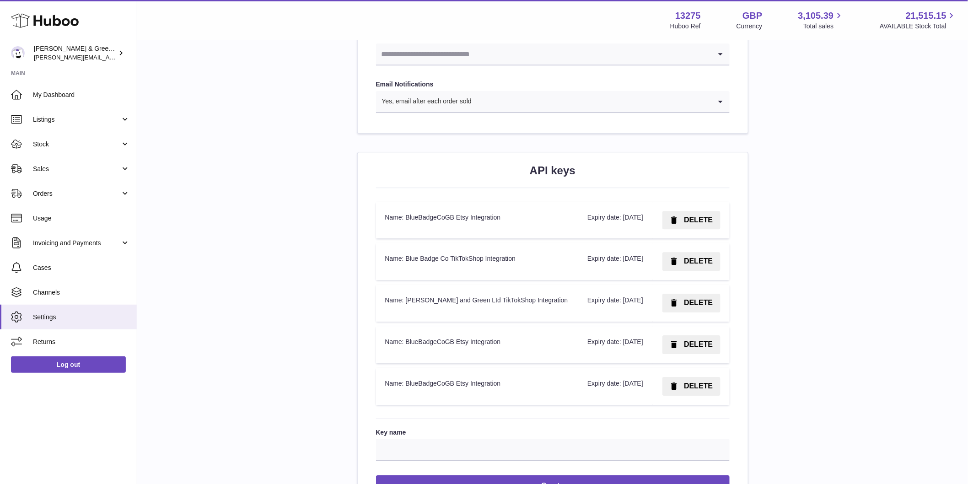
click at [418, 322] on td "Name: [PERSON_NAME] and Green Ltd TikTokShop Integration" at bounding box center [477, 303] width 203 height 37
copy td "[PERSON_NAME] and Green Ltd TikTokShop Integration"
click at [383, 264] on td "Name: Blue Badge Co TikTokShop Integration" at bounding box center [477, 261] width 203 height 37
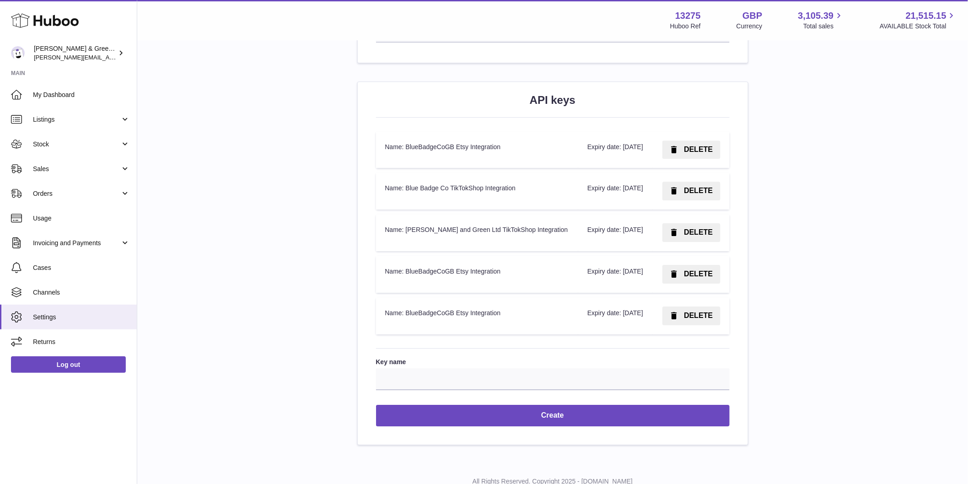
scroll to position [1155, 0]
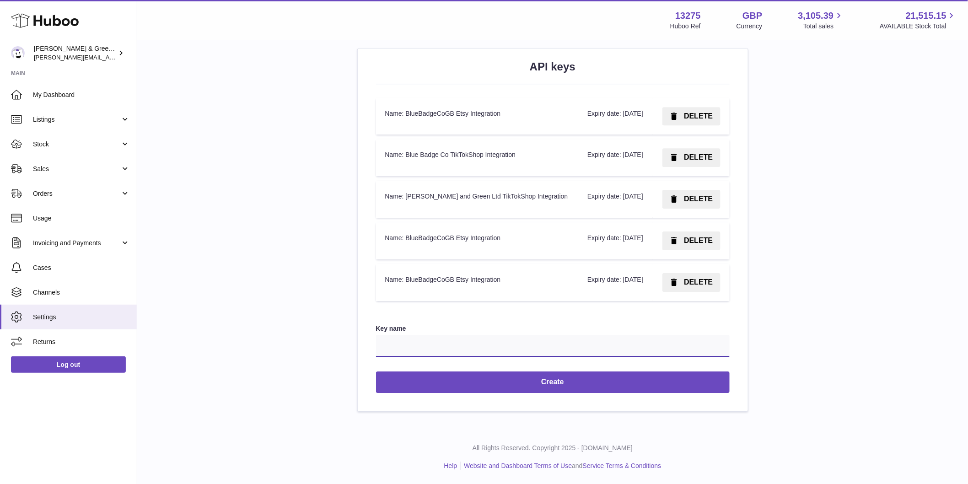
click at [456, 352] on input "Key name" at bounding box center [553, 346] width 354 height 22
paste input "**********"
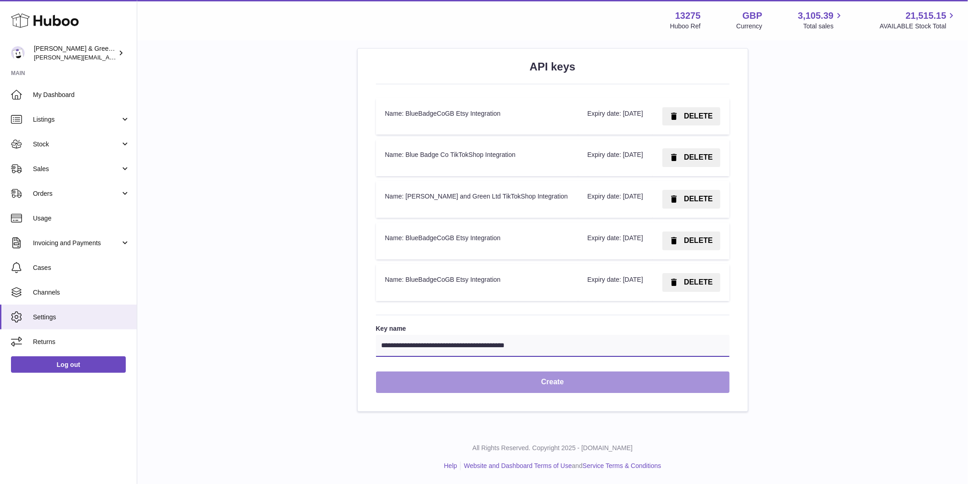
type input "**********"
click at [543, 388] on button "Create" at bounding box center [553, 383] width 354 height 22
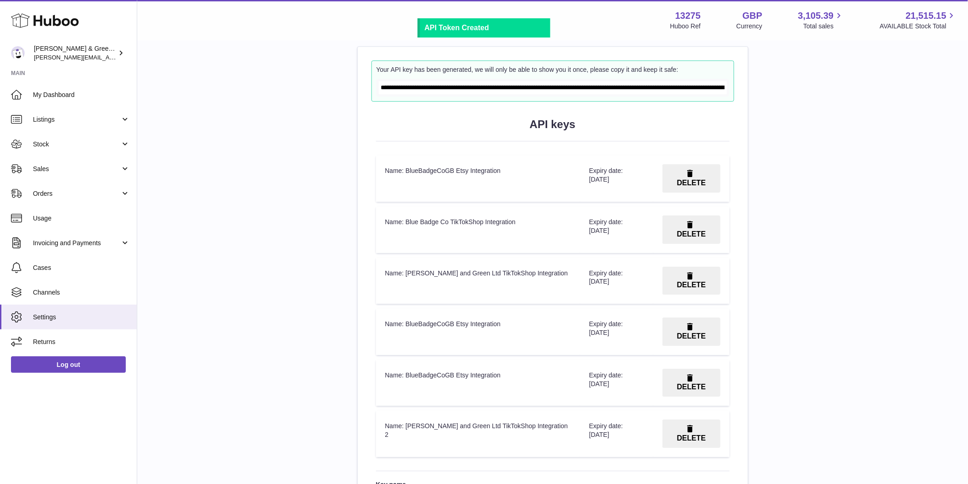
scroll to position [1053, 0]
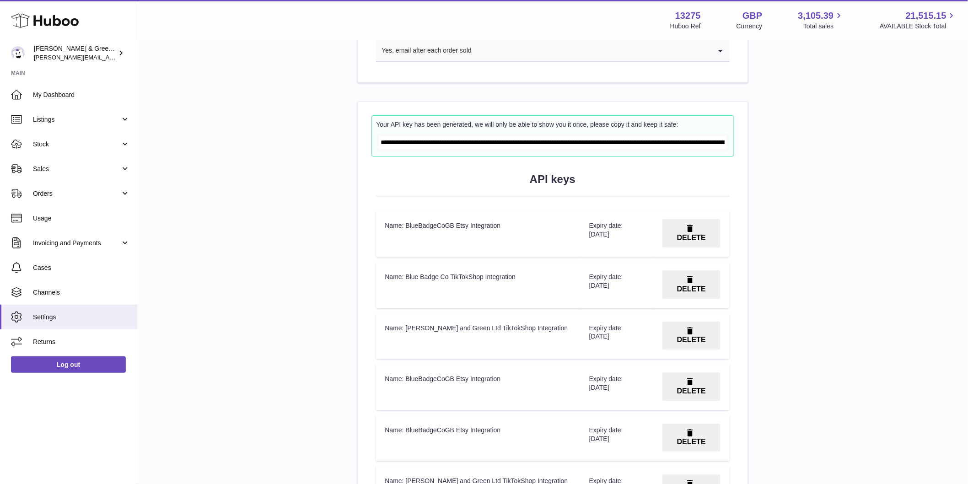
click at [491, 145] on input "**********" at bounding box center [553, 142] width 348 height 13
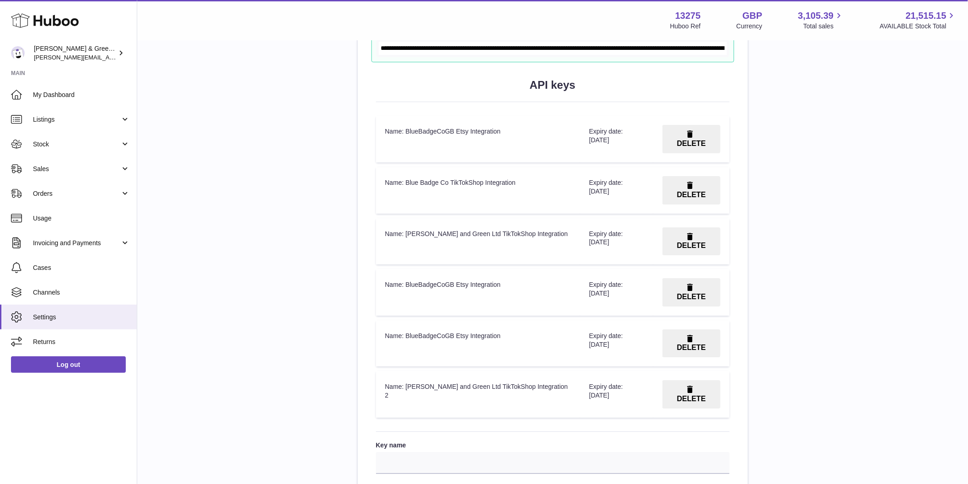
scroll to position [1256, 0]
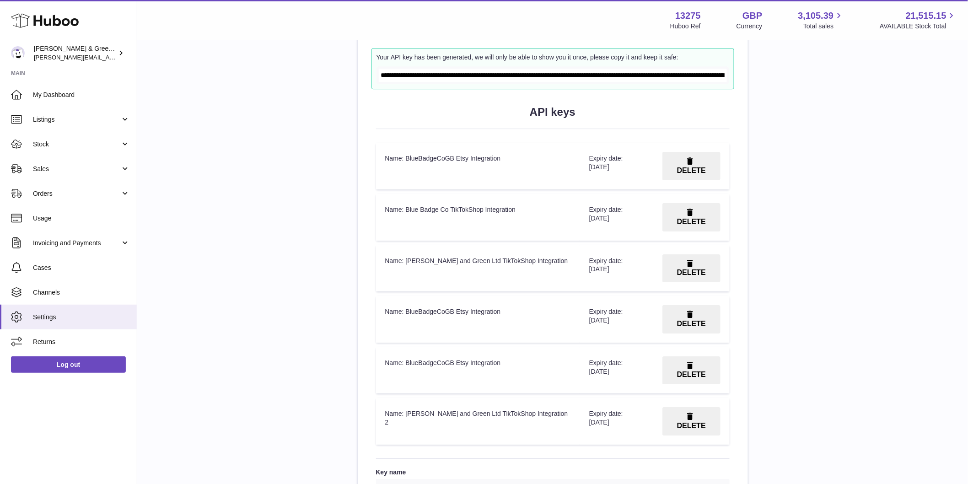
scroll to position [1205, 0]
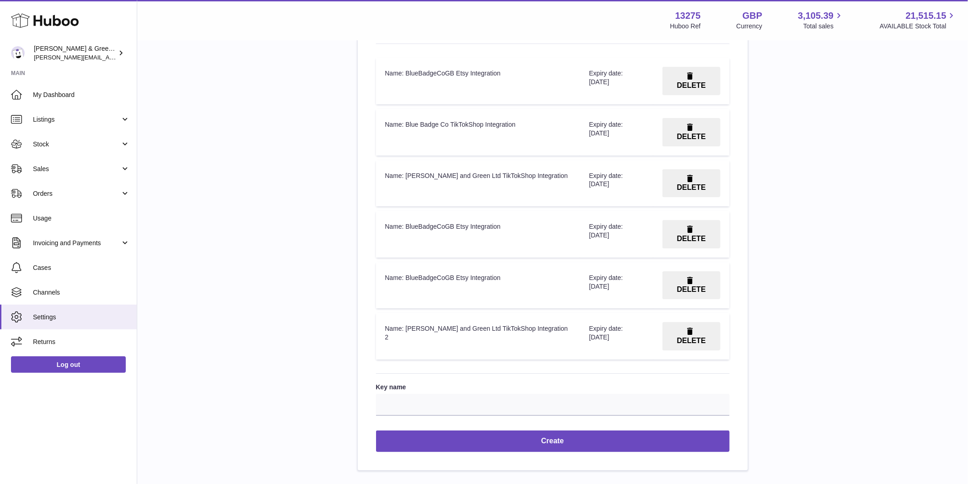
drag, startPoint x: 413, startPoint y: 343, endPoint x: 405, endPoint y: 331, distance: 14.4
click at [405, 331] on td "Name: [PERSON_NAME] and Green Ltd TikTokShop Integration 2" at bounding box center [478, 336] width 204 height 47
copy td "[PERSON_NAME] and Green Ltd TikTokShop Integration 2"
